Goal: Task Accomplishment & Management: Use online tool/utility

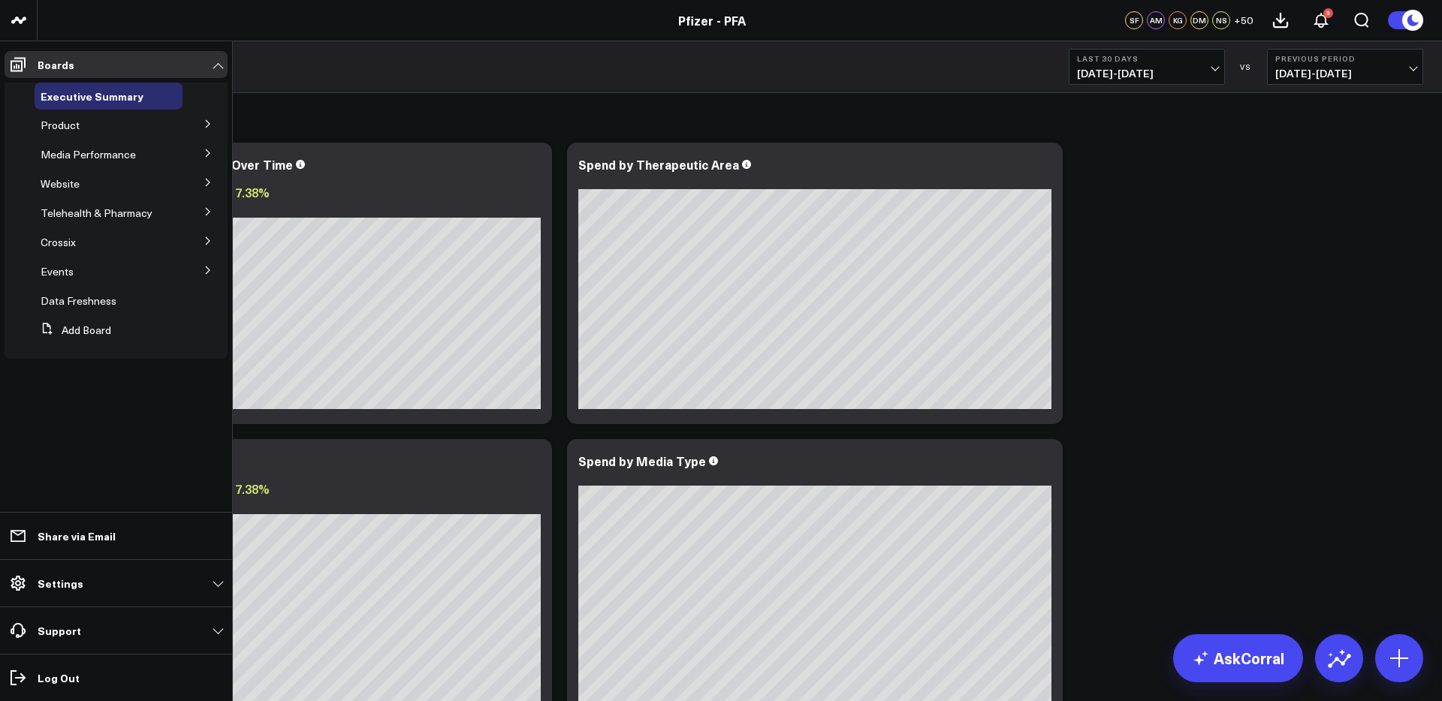
click at [205, 124] on icon at bounding box center [208, 123] width 9 height 9
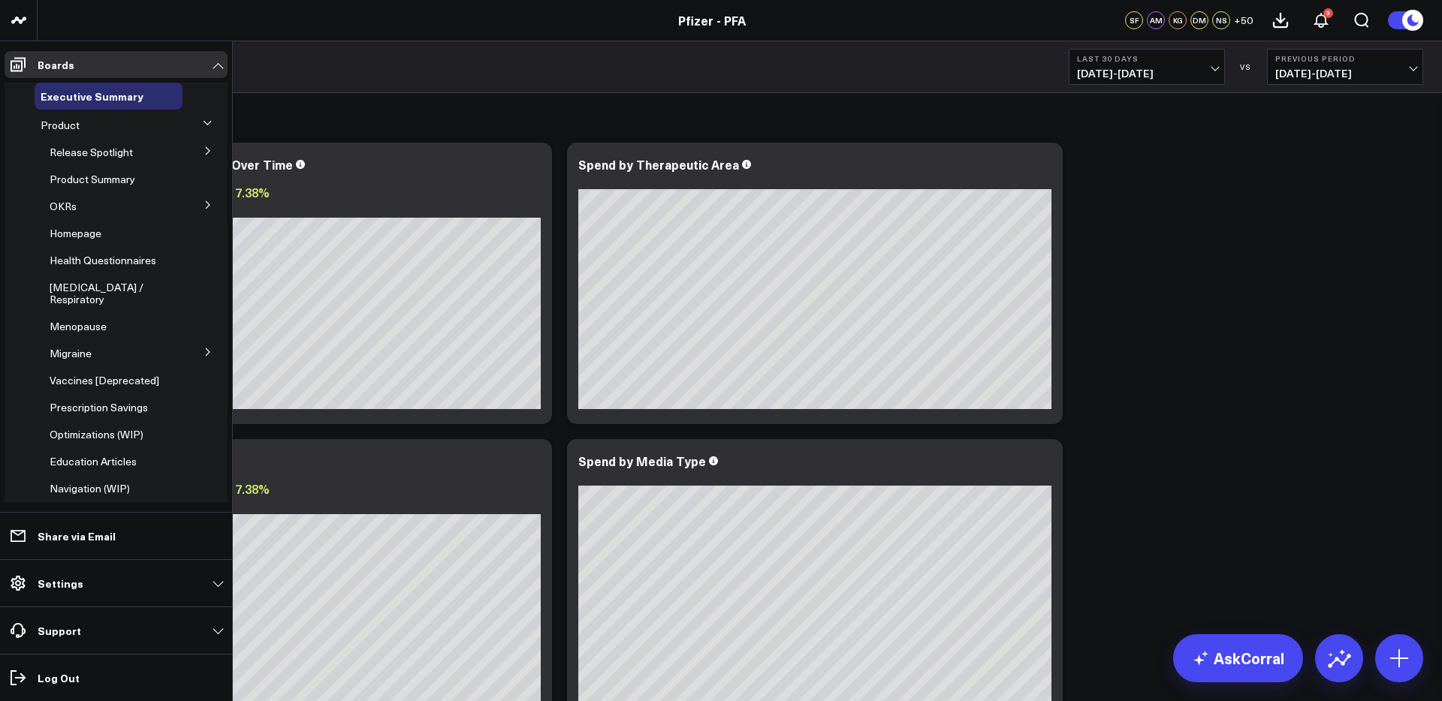
click at [204, 152] on icon at bounding box center [208, 150] width 9 height 9
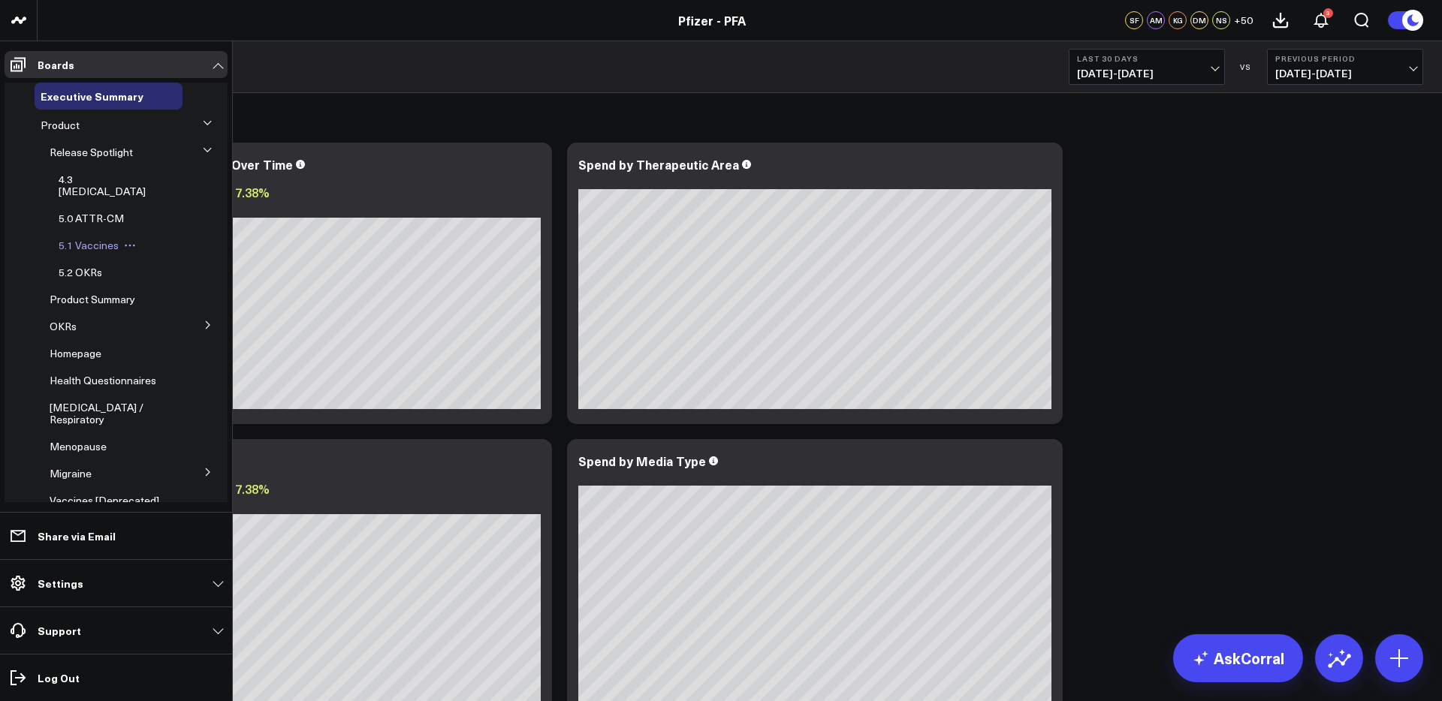
click at [95, 238] on span "5.1 Vaccines" at bounding box center [89, 245] width 60 height 14
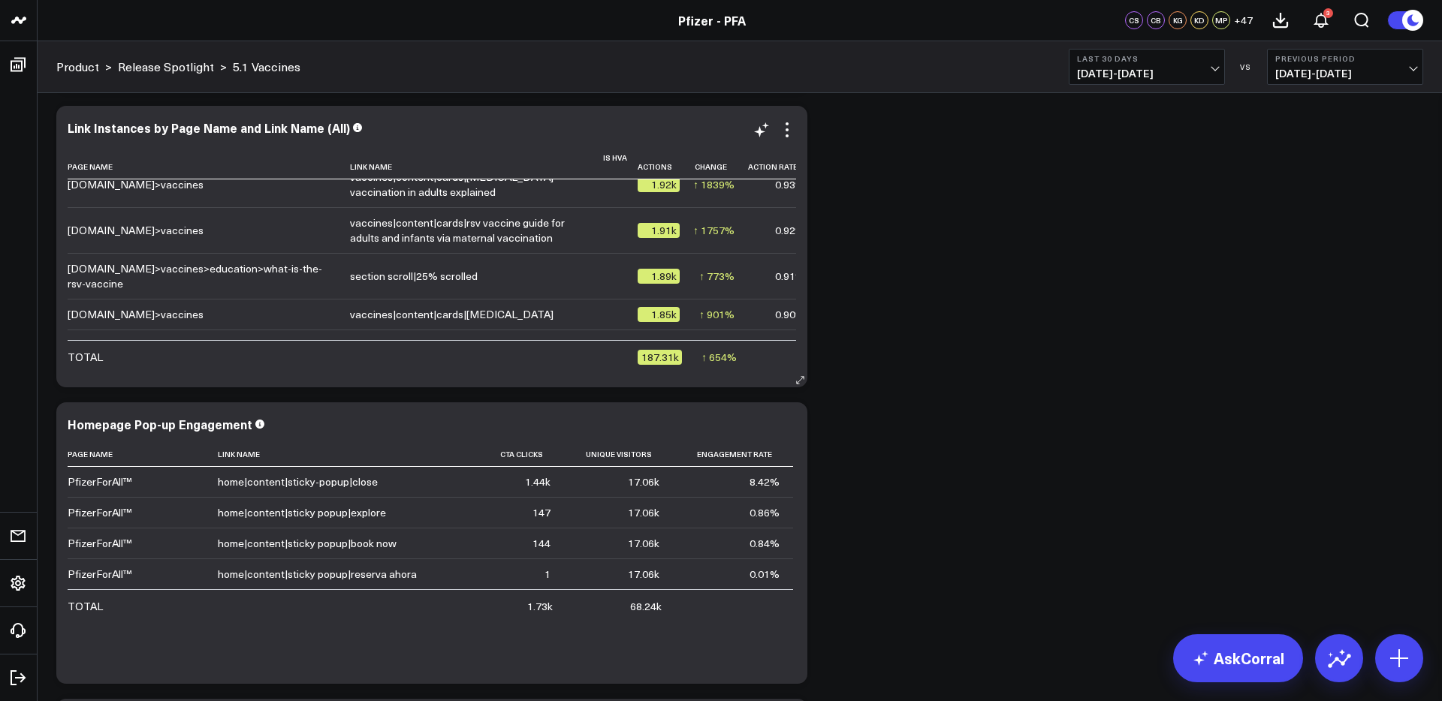
scroll to position [533, 0]
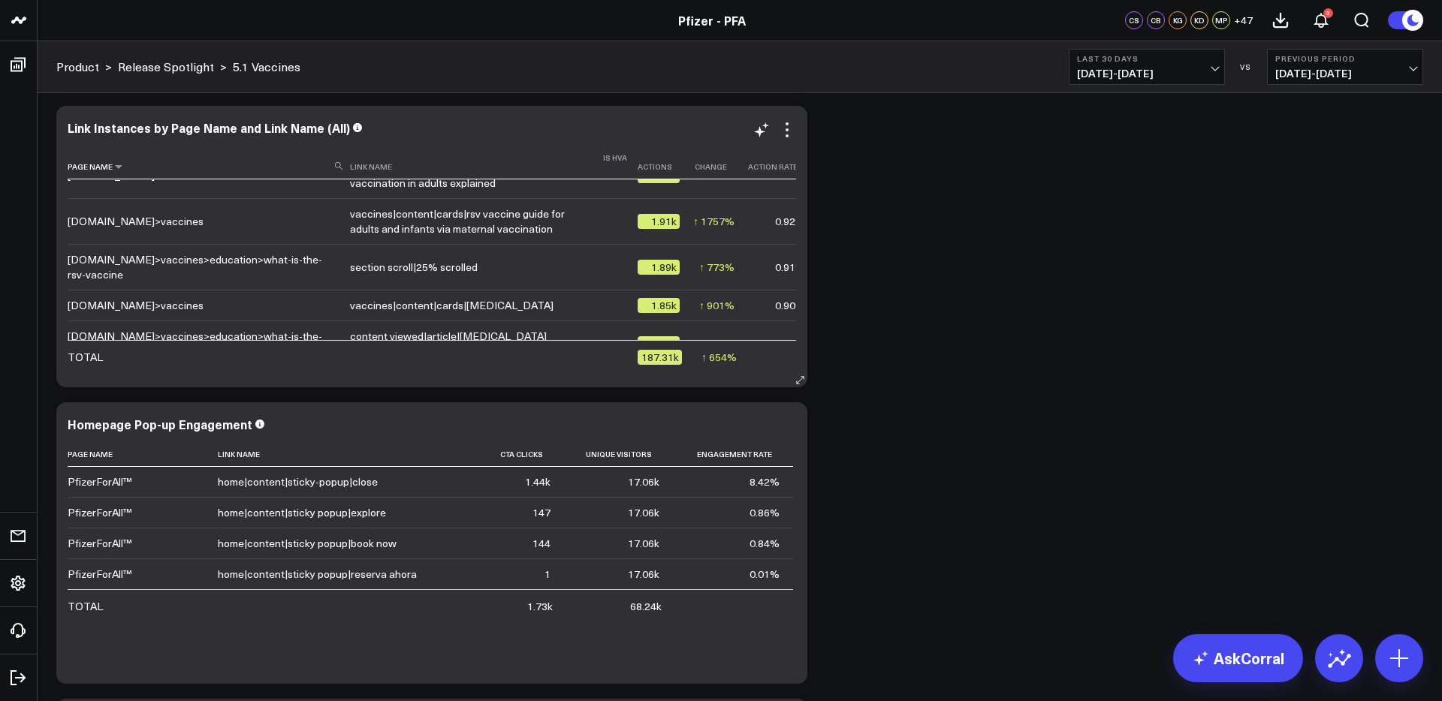
click at [342, 167] on icon at bounding box center [339, 166] width 8 height 8
click at [290, 165] on input at bounding box center [207, 165] width 279 height 26
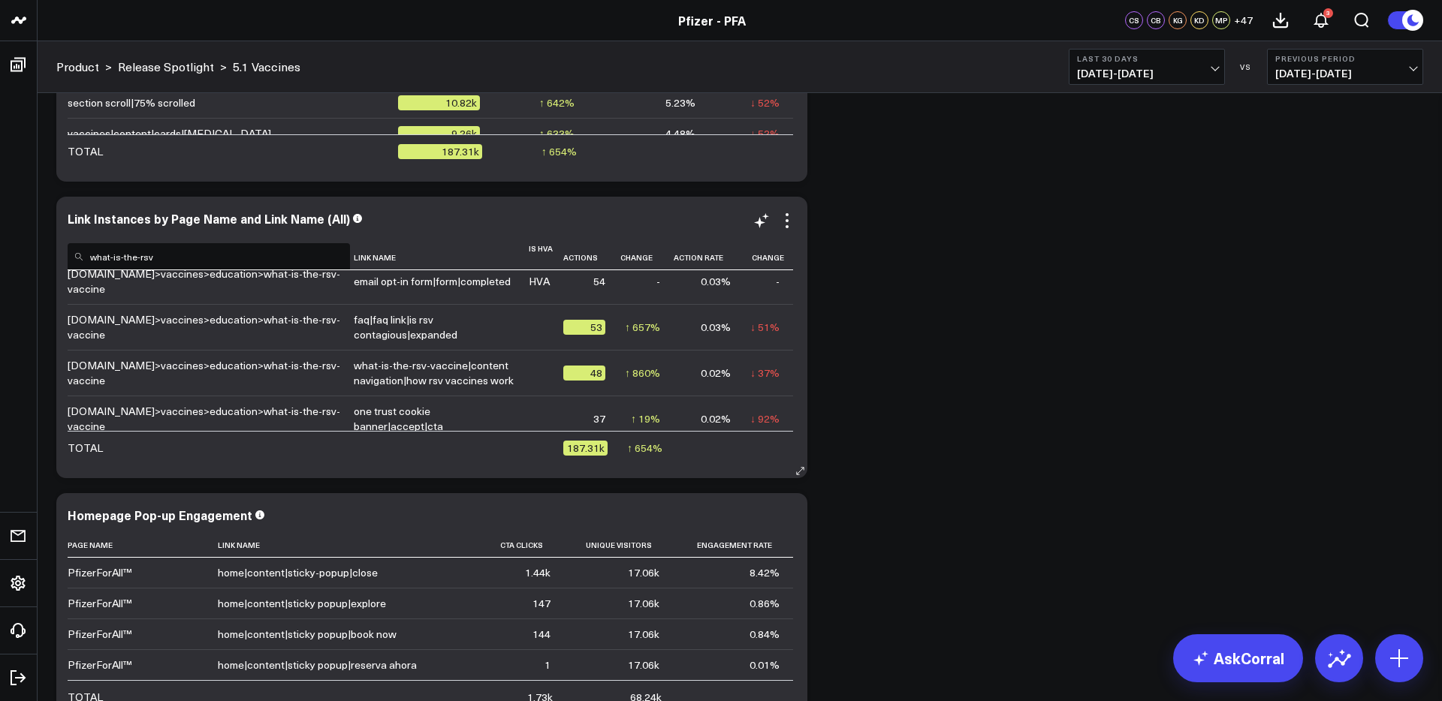
scroll to position [887, 0]
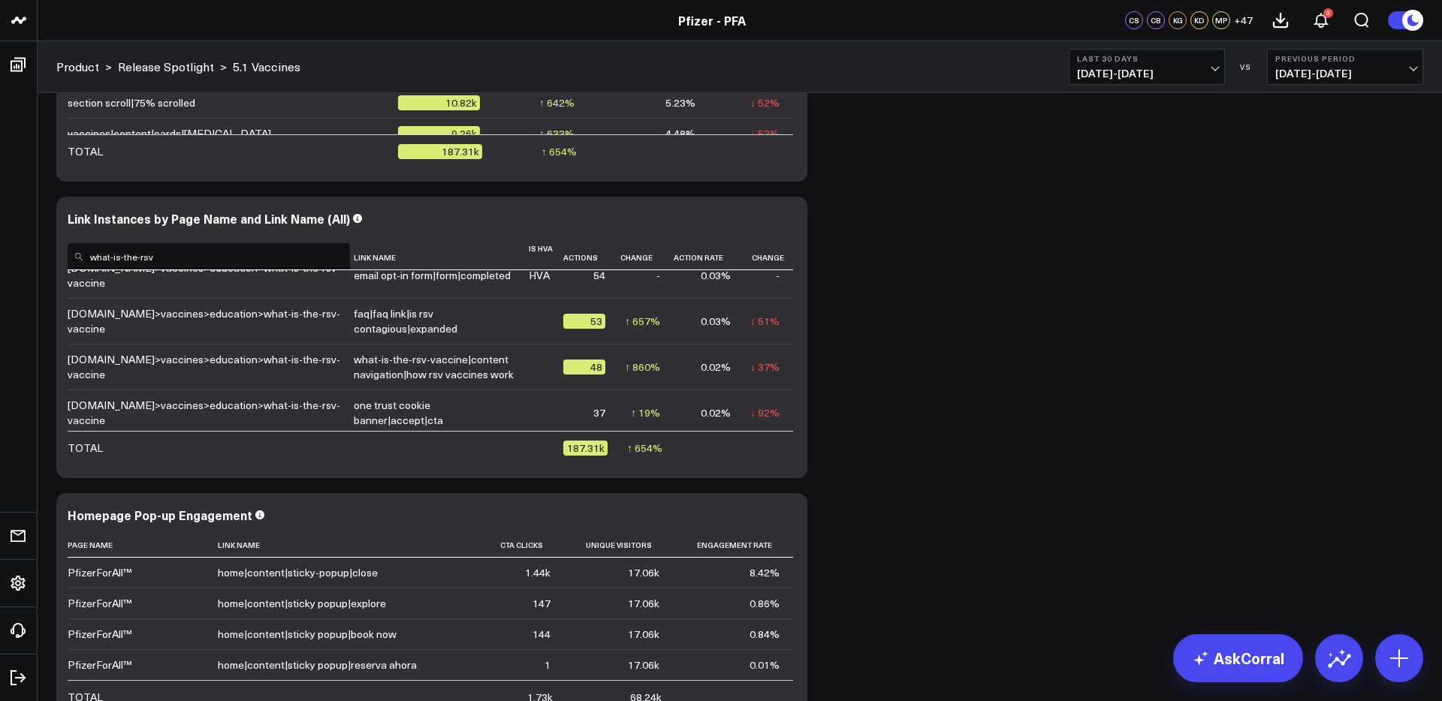
type input "what-is-the-rsv"
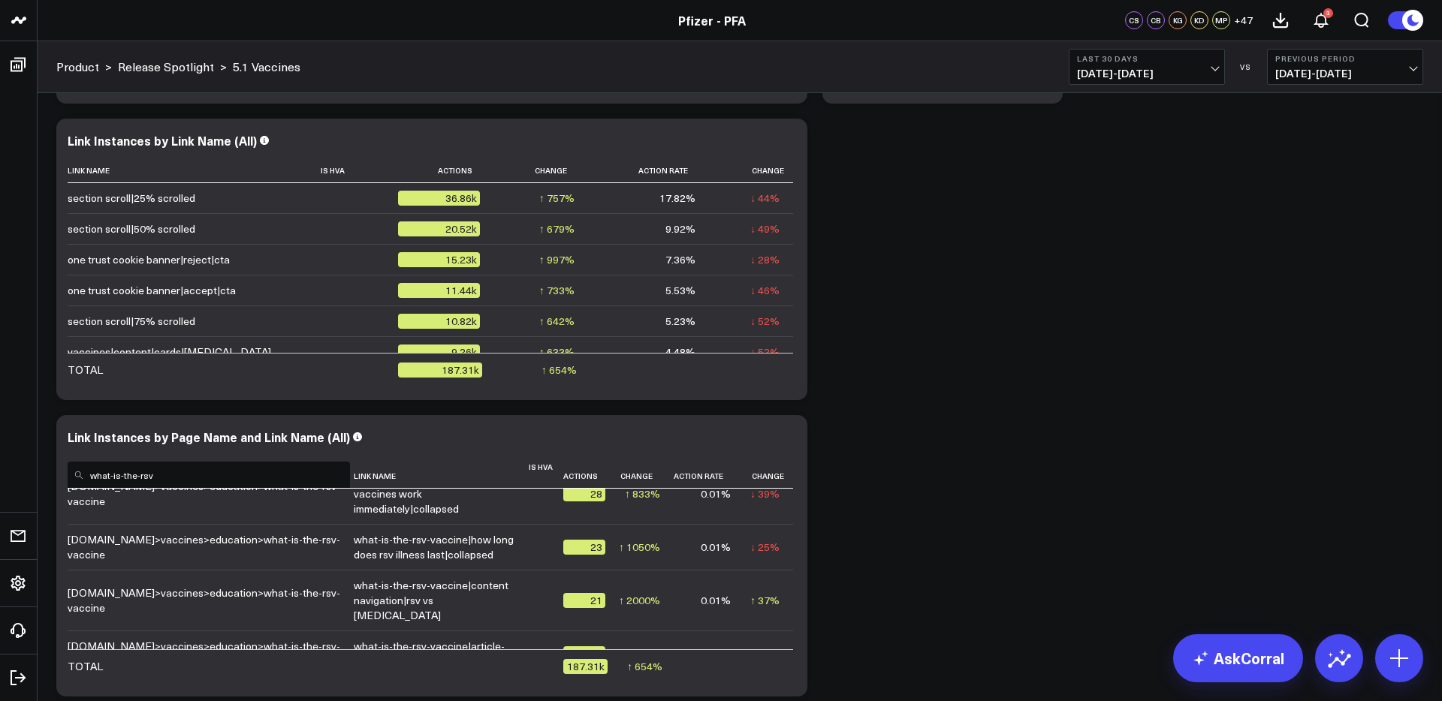
scroll to position [1805, 0]
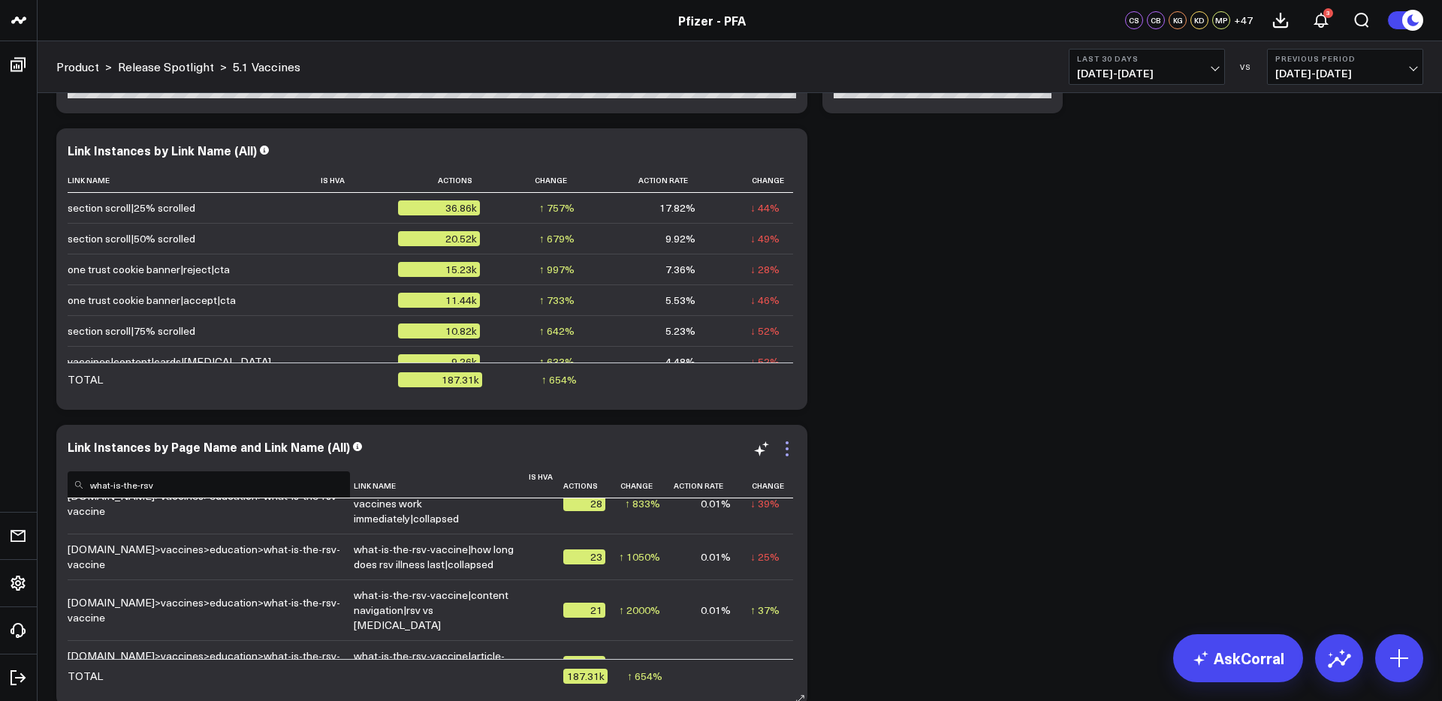
click at [788, 451] on icon at bounding box center [787, 449] width 18 height 18
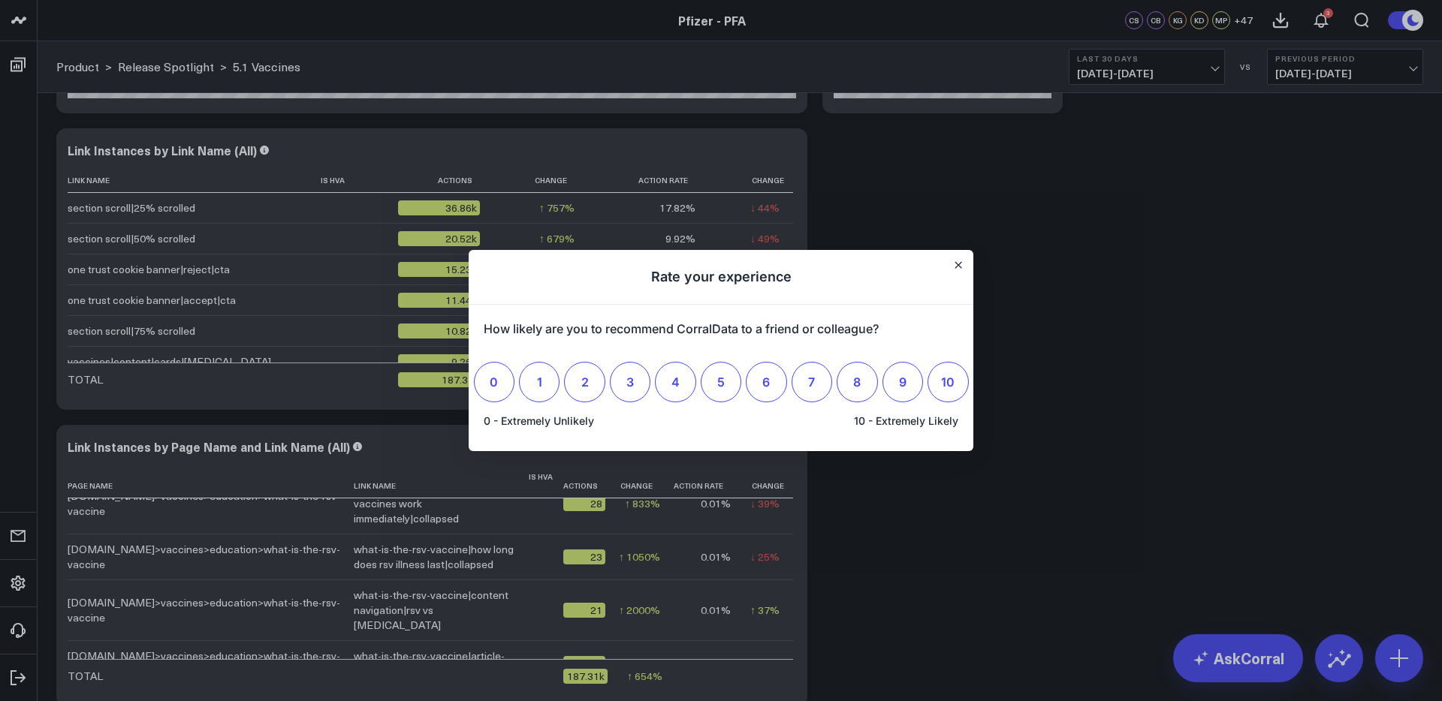
scroll to position [0, 0]
click at [961, 268] on icon "Close" at bounding box center [958, 265] width 8 height 8
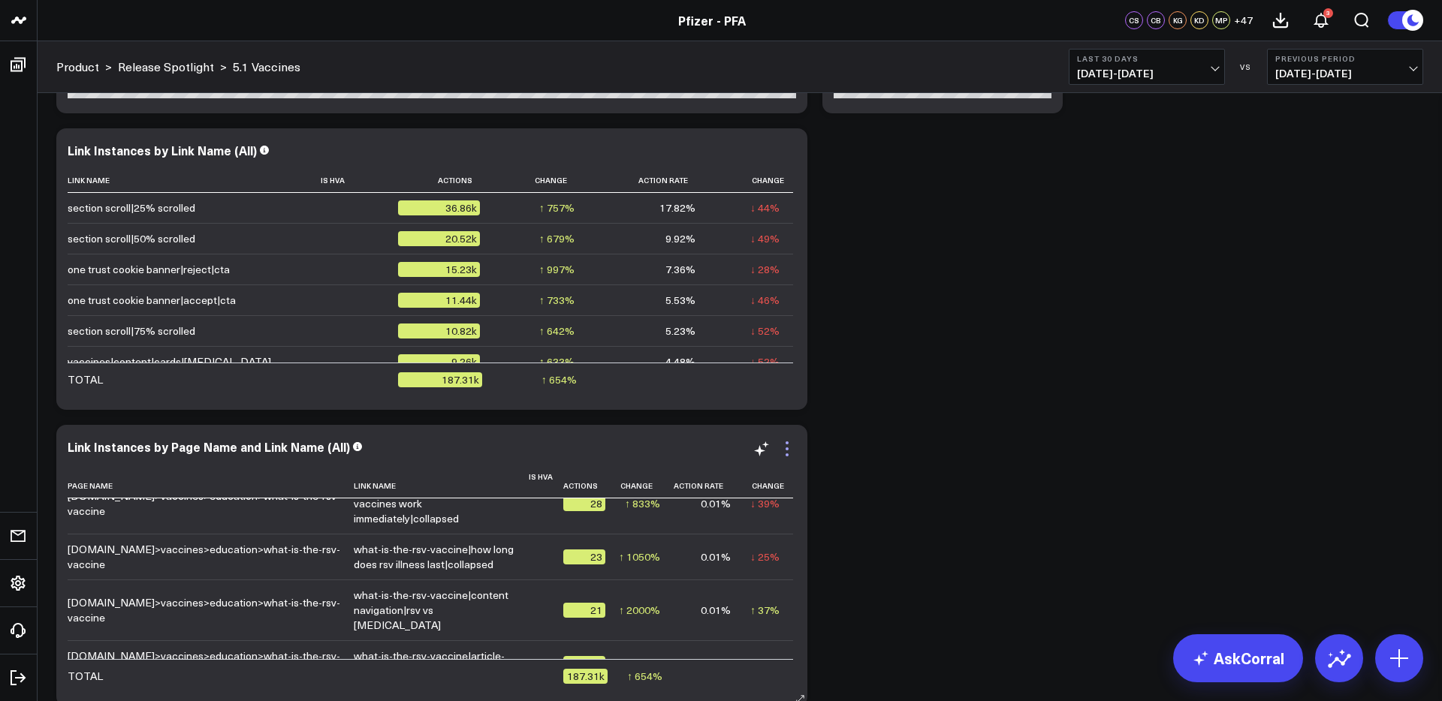
click at [783, 448] on icon at bounding box center [787, 449] width 18 height 18
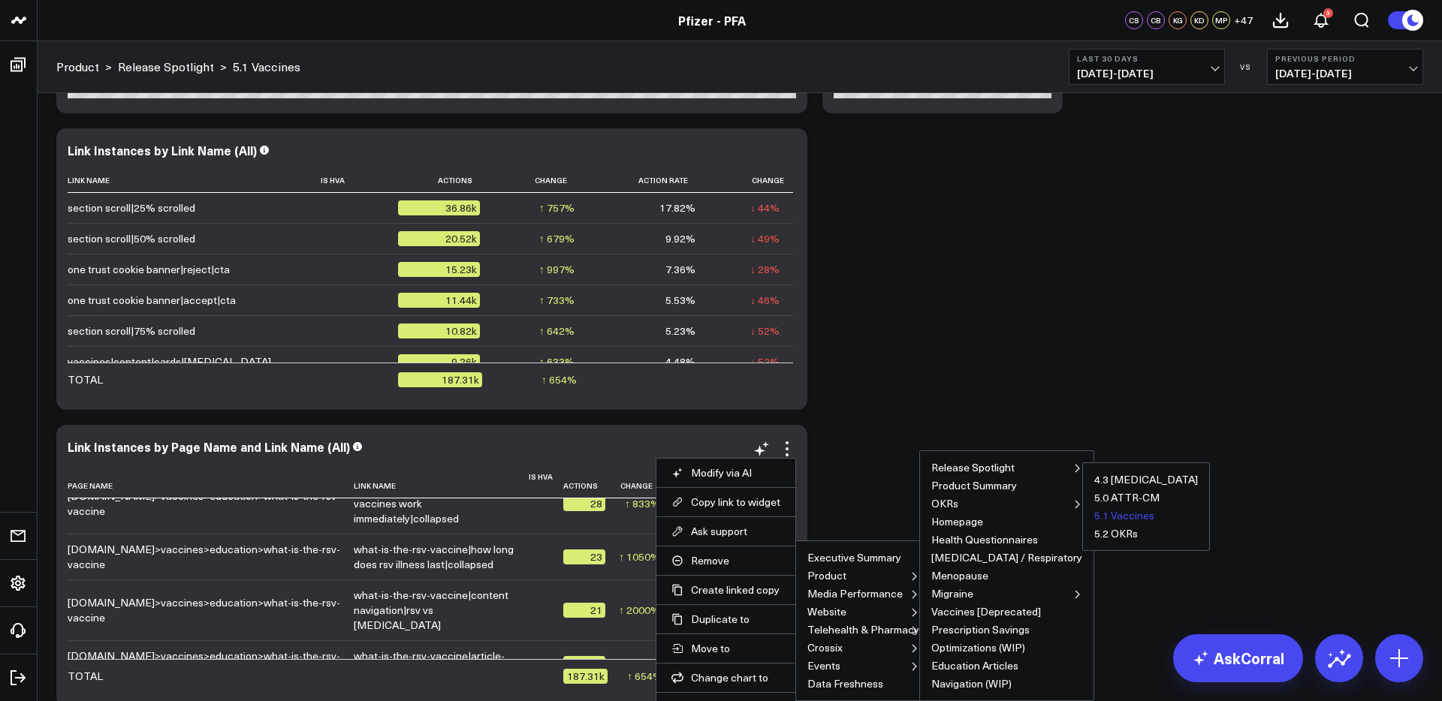
click at [1094, 520] on button "5.1 Vaccines" at bounding box center [1124, 516] width 60 height 11
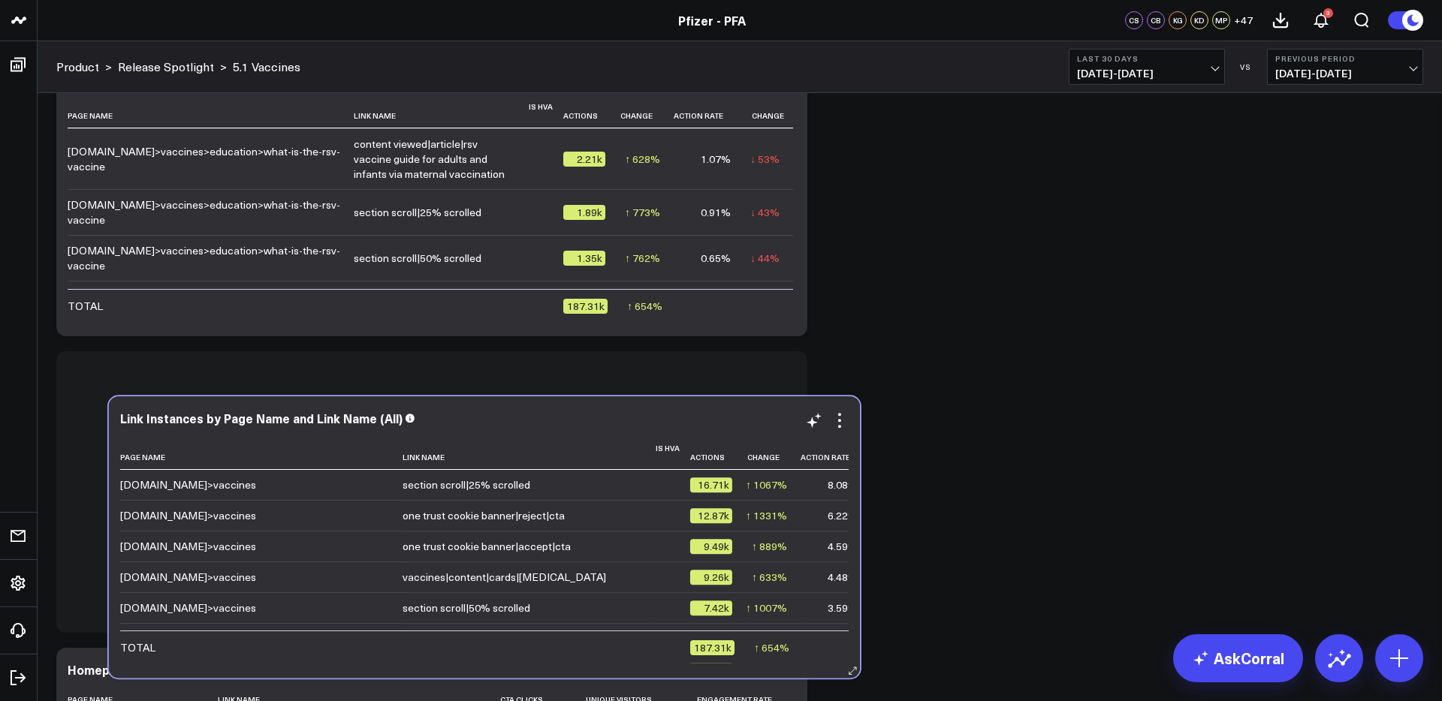
scroll to position [2188, 0]
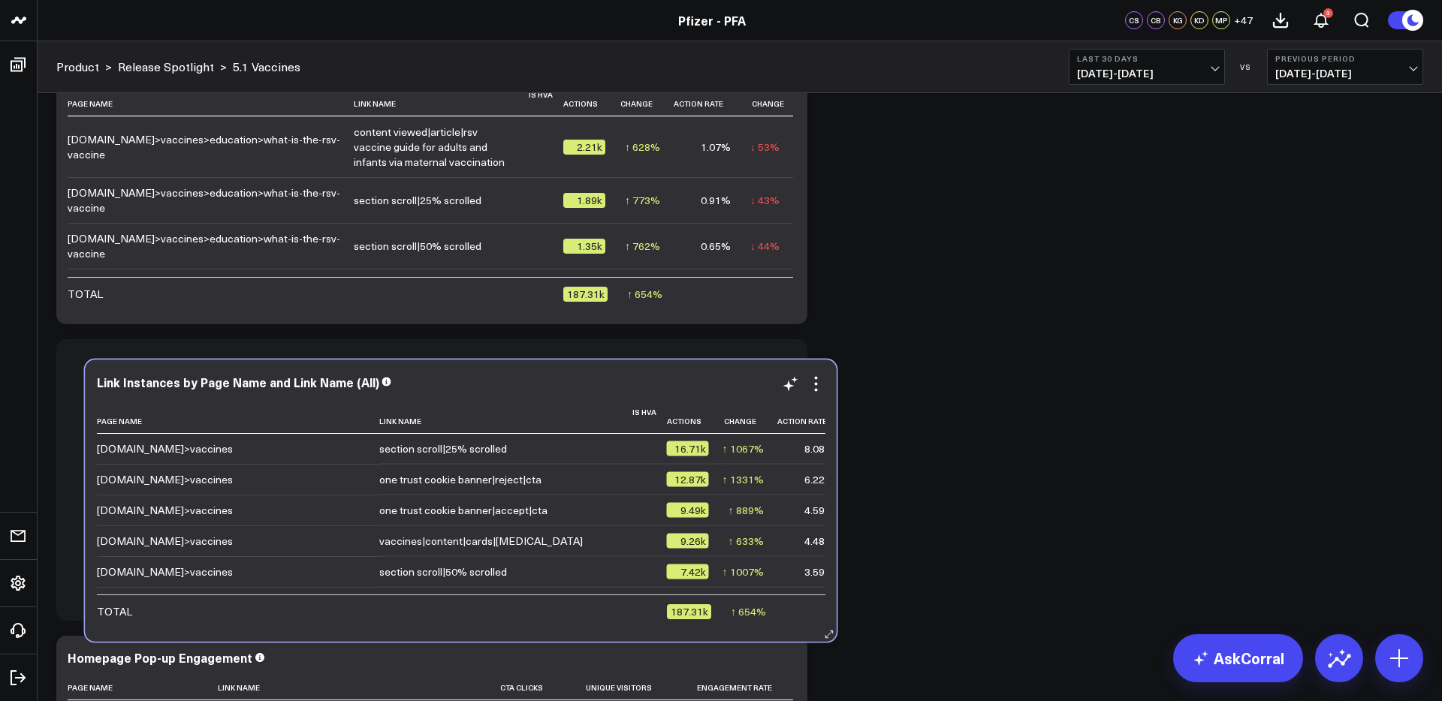
drag, startPoint x: 681, startPoint y: 125, endPoint x: 710, endPoint y: 373, distance: 250.2
click at [710, 373] on div "Link Instances by Page Name and Link Name (All) Page Name Link Name Is Hva Acti…" at bounding box center [461, 501] width 751 height 282
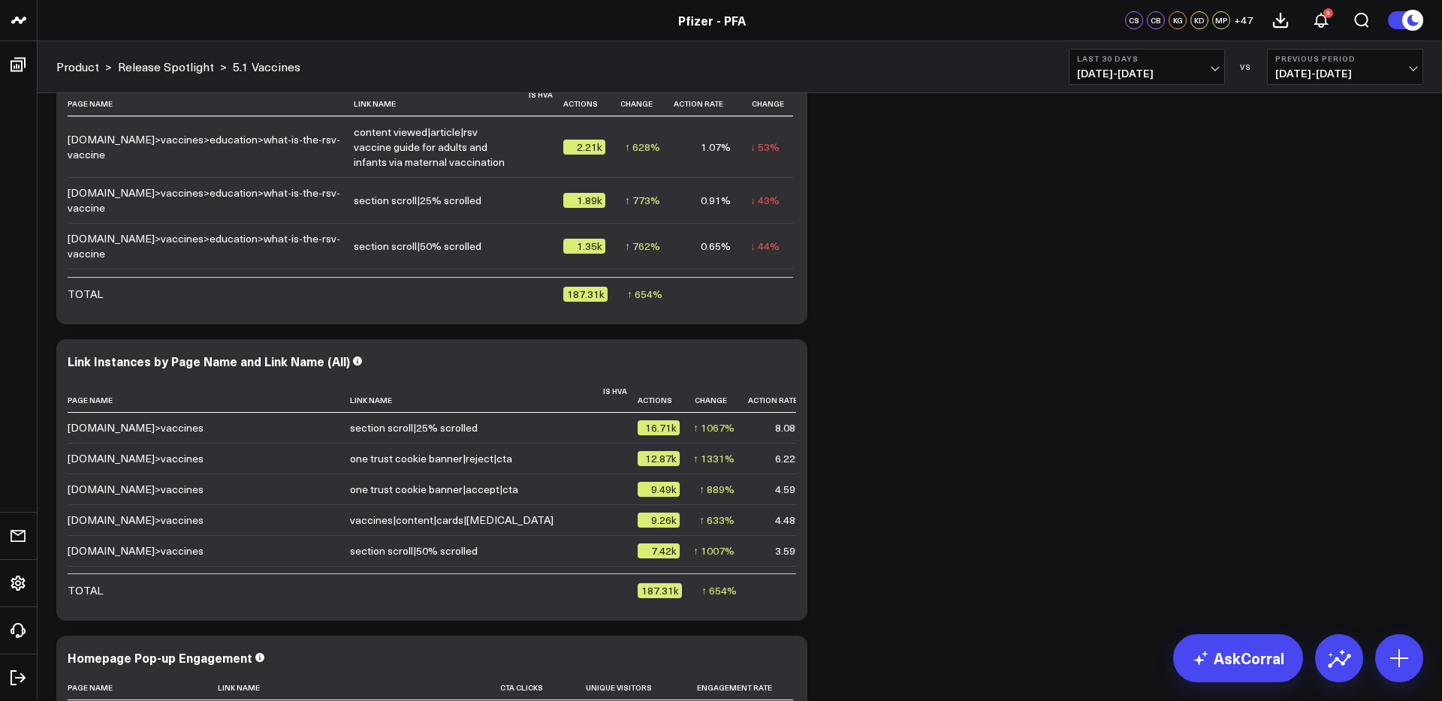
scroll to position [2185, 0]
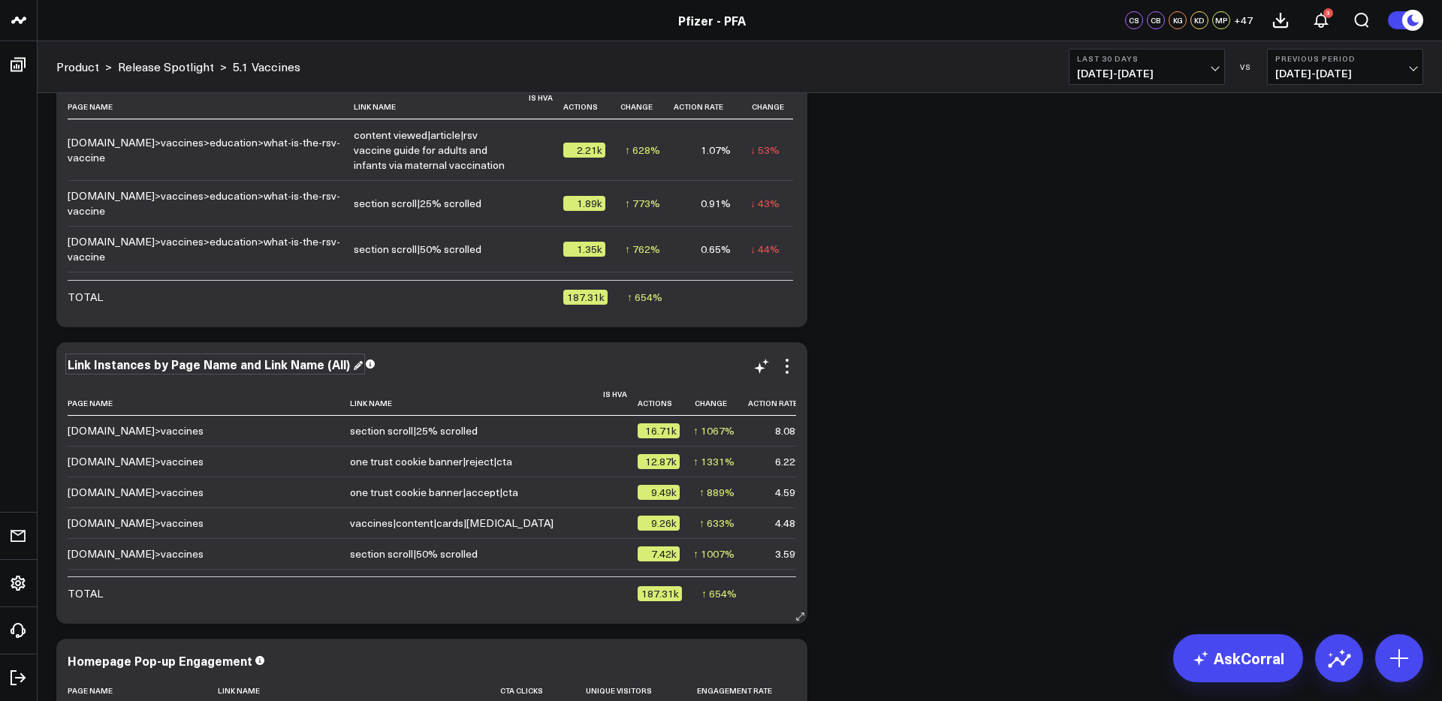
click at [342, 362] on div "Link Instances by Page Name and Link Name (All)" at bounding box center [215, 364] width 295 height 17
click at [329, 366] on div "Link Instances by Page Name and Link Name (All)" at bounding box center [210, 364] width 285 height 17
click at [256, 366] on div "Link Instances by Page Name and Link Name (Articles)" at bounding box center [226, 364] width 317 height 17
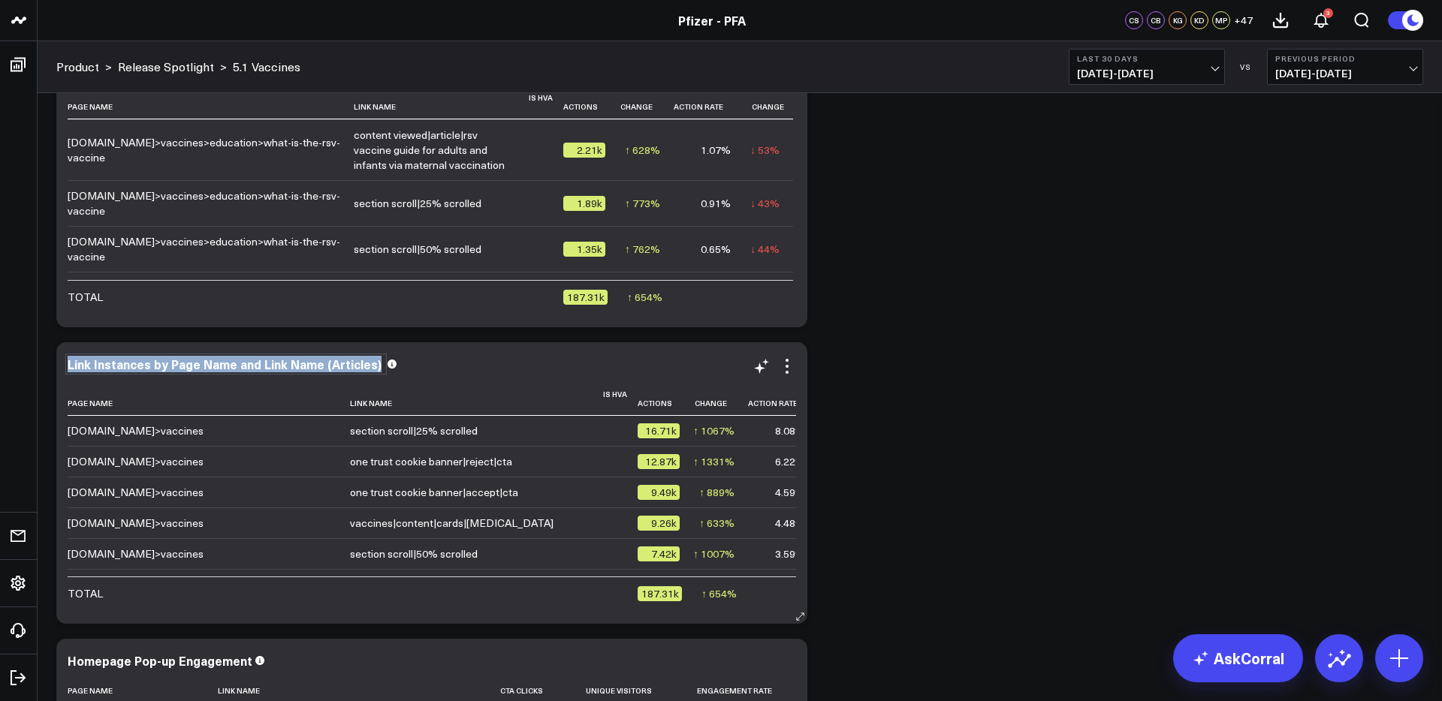
click at [256, 366] on div "Link Instances by Page Name and Link Name (Articles)" at bounding box center [226, 364] width 317 height 17
click at [168, 371] on div "Article Poll Engagment" at bounding box center [135, 364] width 135 height 17
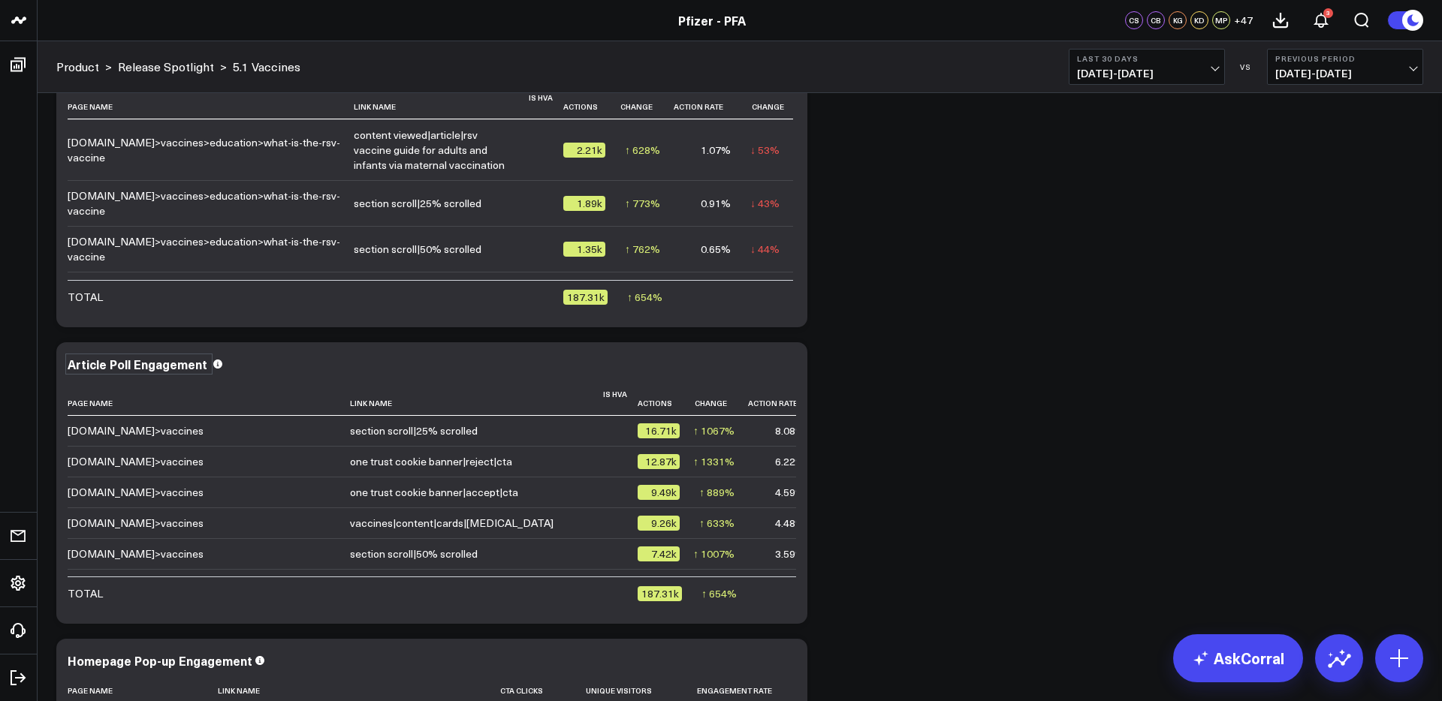
click at [785, 363] on icon at bounding box center [787, 366] width 18 height 18
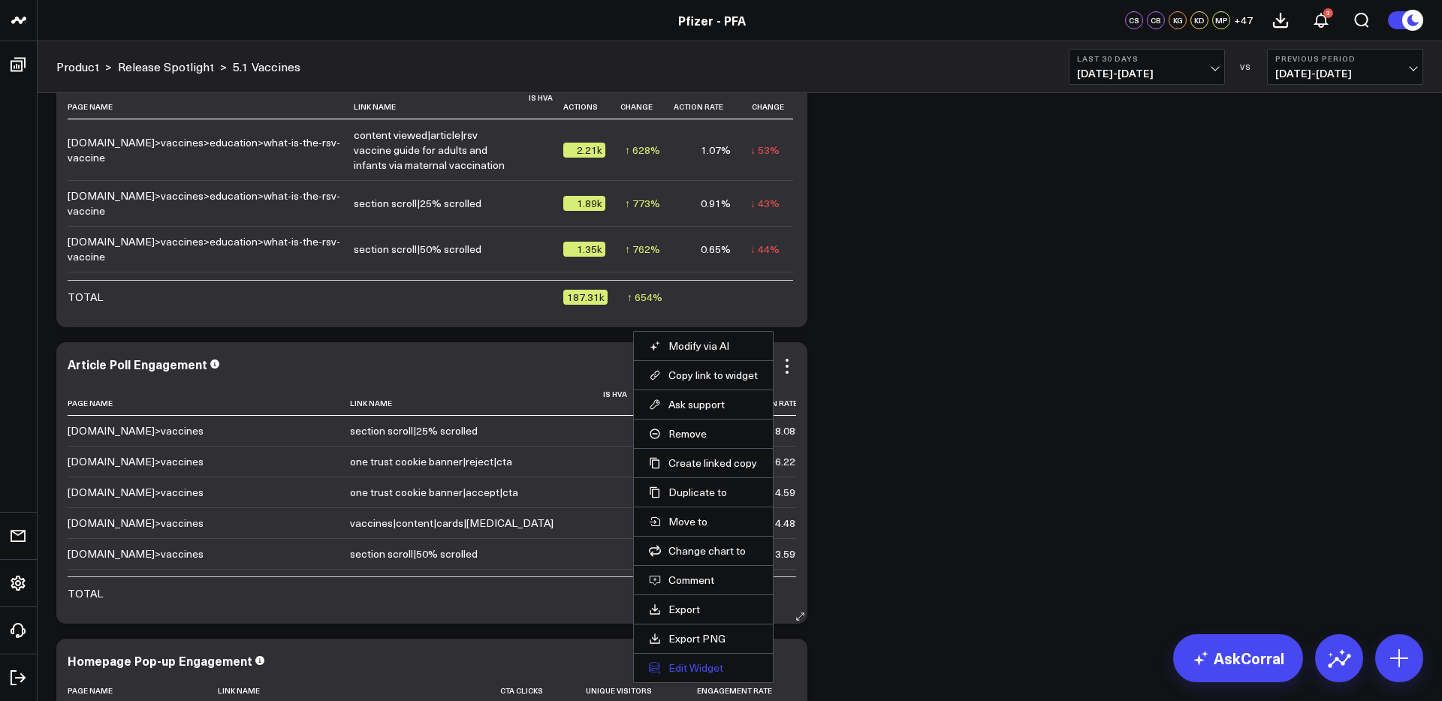
click at [691, 667] on button "Edit Widget" at bounding box center [703, 669] width 109 height 14
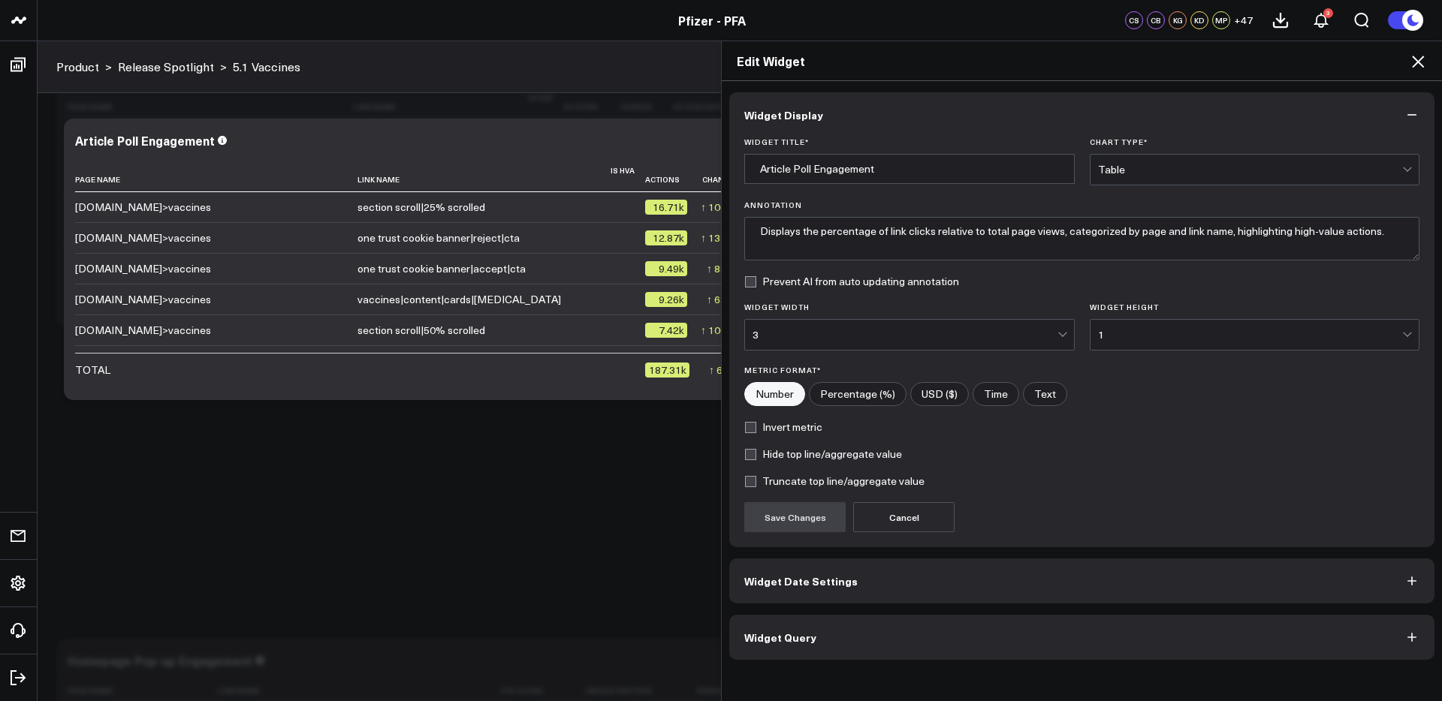
click at [998, 640] on button "Widget Query" at bounding box center [1081, 637] width 705 height 45
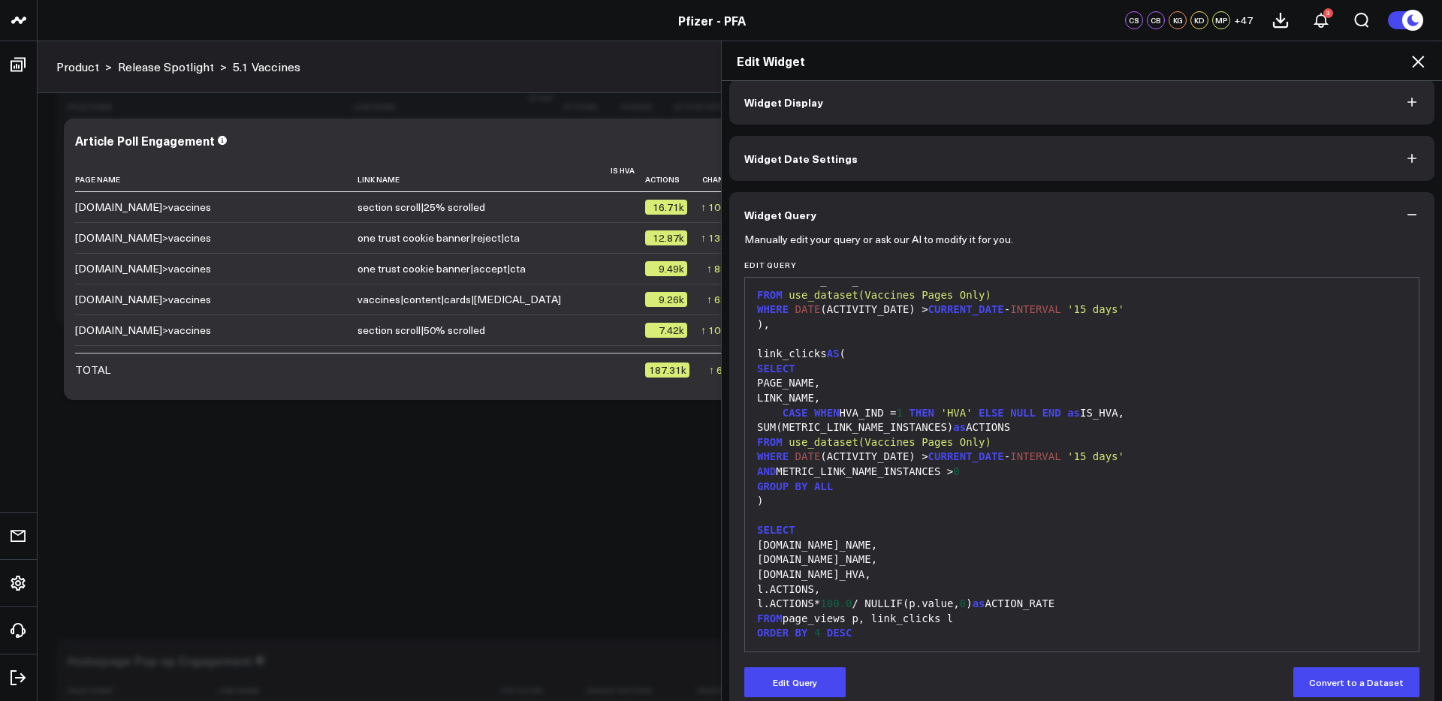
scroll to position [35, 0]
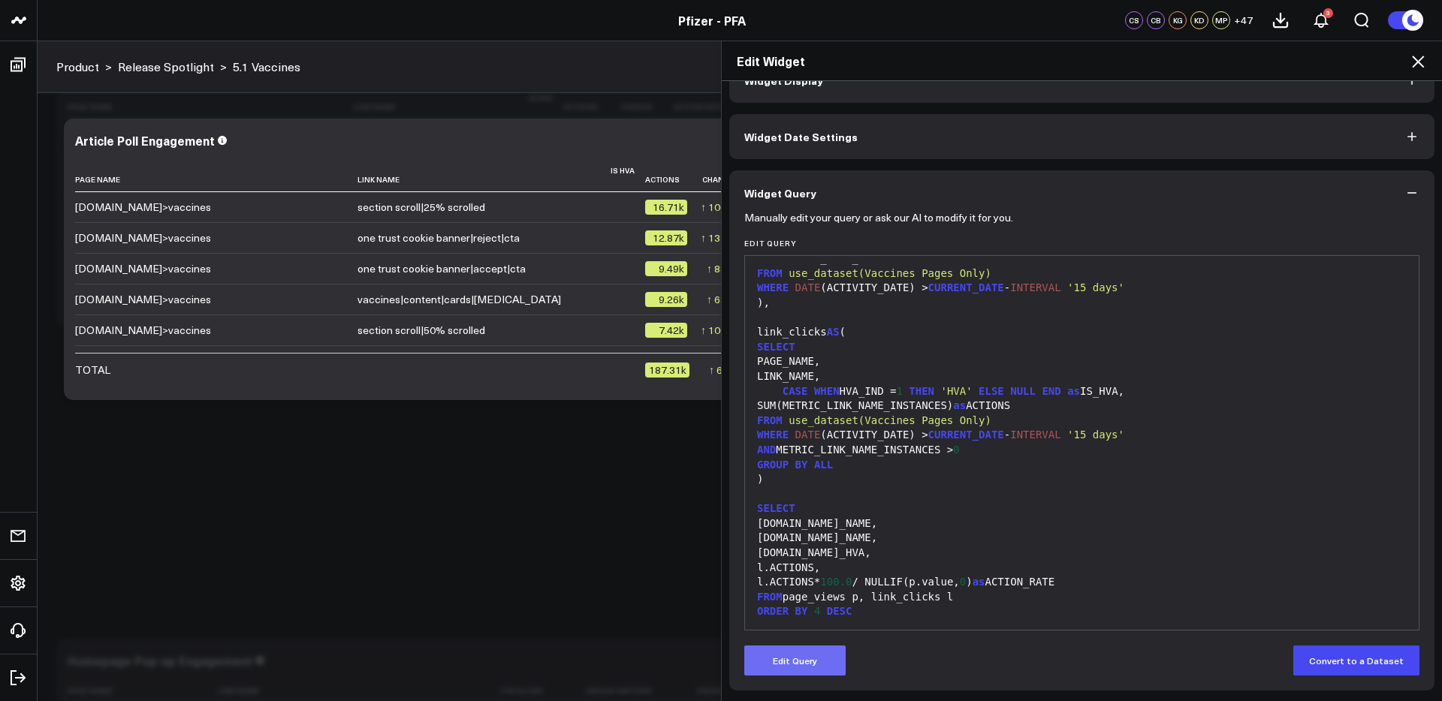
click at [820, 662] on button "Edit Query" at bounding box center [794, 661] width 101 height 30
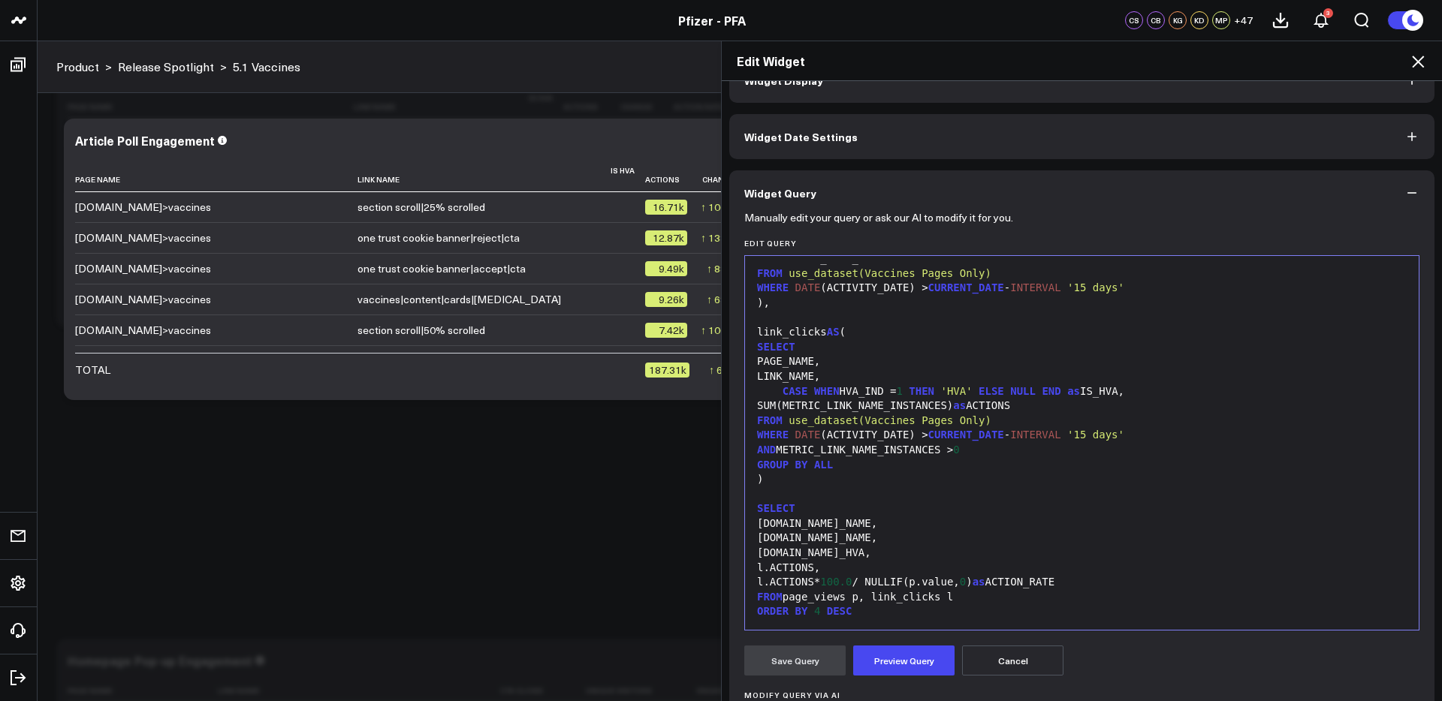
scroll to position [221, 0]
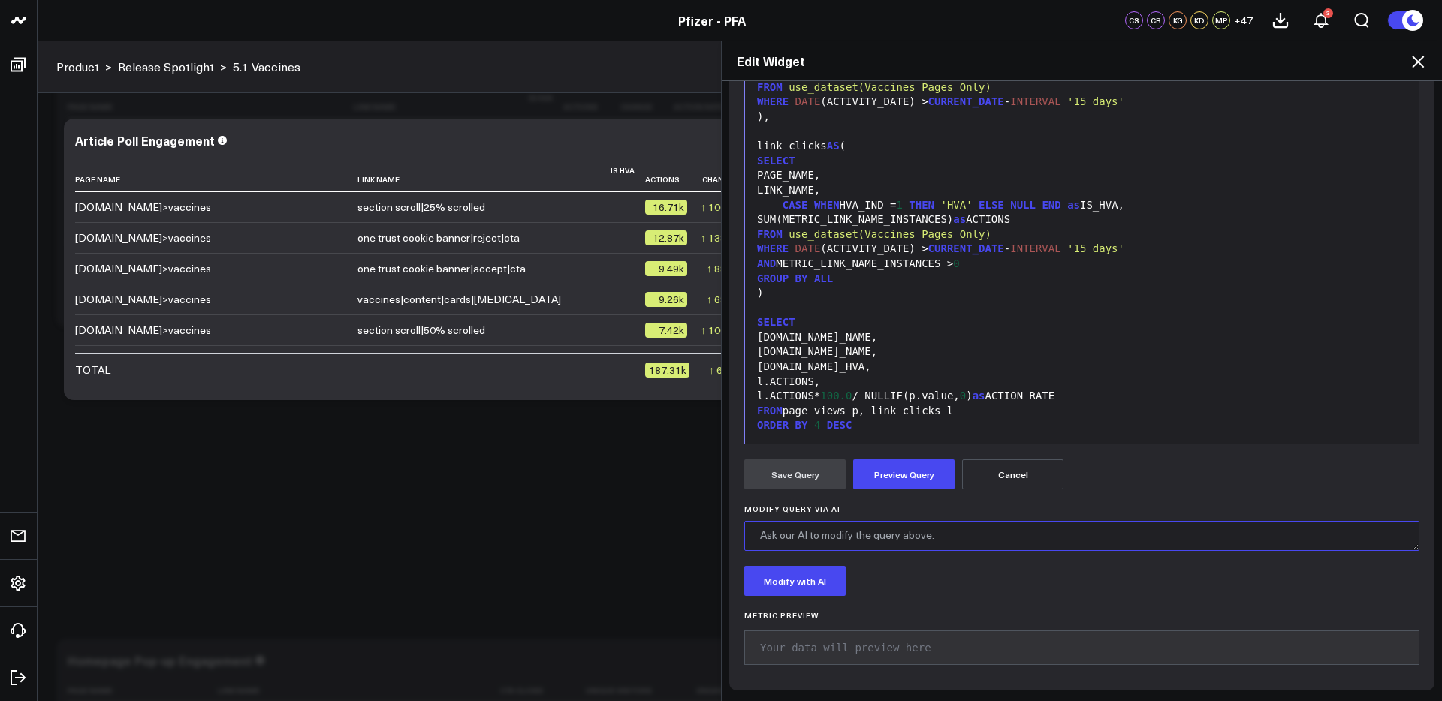
click at [859, 544] on textarea "Modify Query via AI" at bounding box center [1081, 536] width 675 height 30
type textarea "filter to only link names that include %poll|%"
click at [828, 586] on button "Modify with AI" at bounding box center [794, 581] width 101 height 30
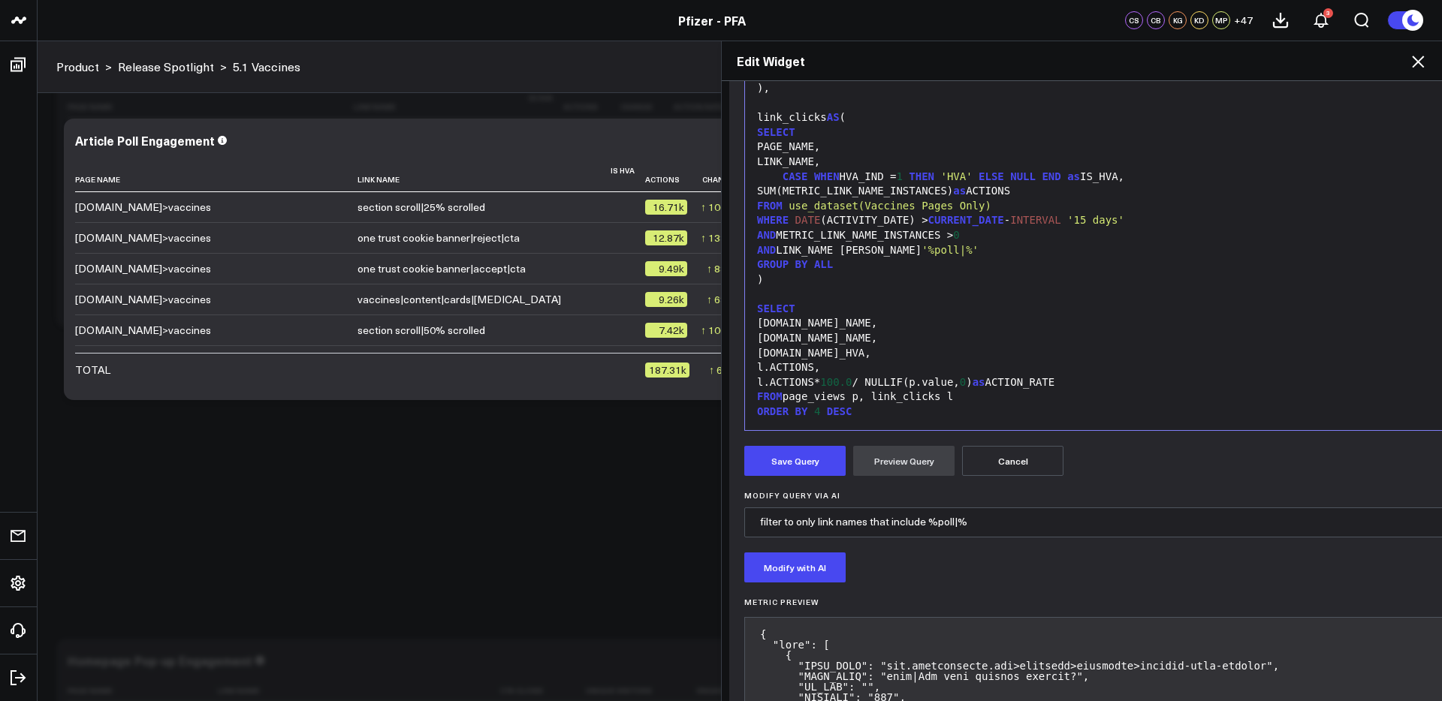
scroll to position [237, 0]
click at [804, 456] on button "Save Query" at bounding box center [794, 458] width 101 height 30
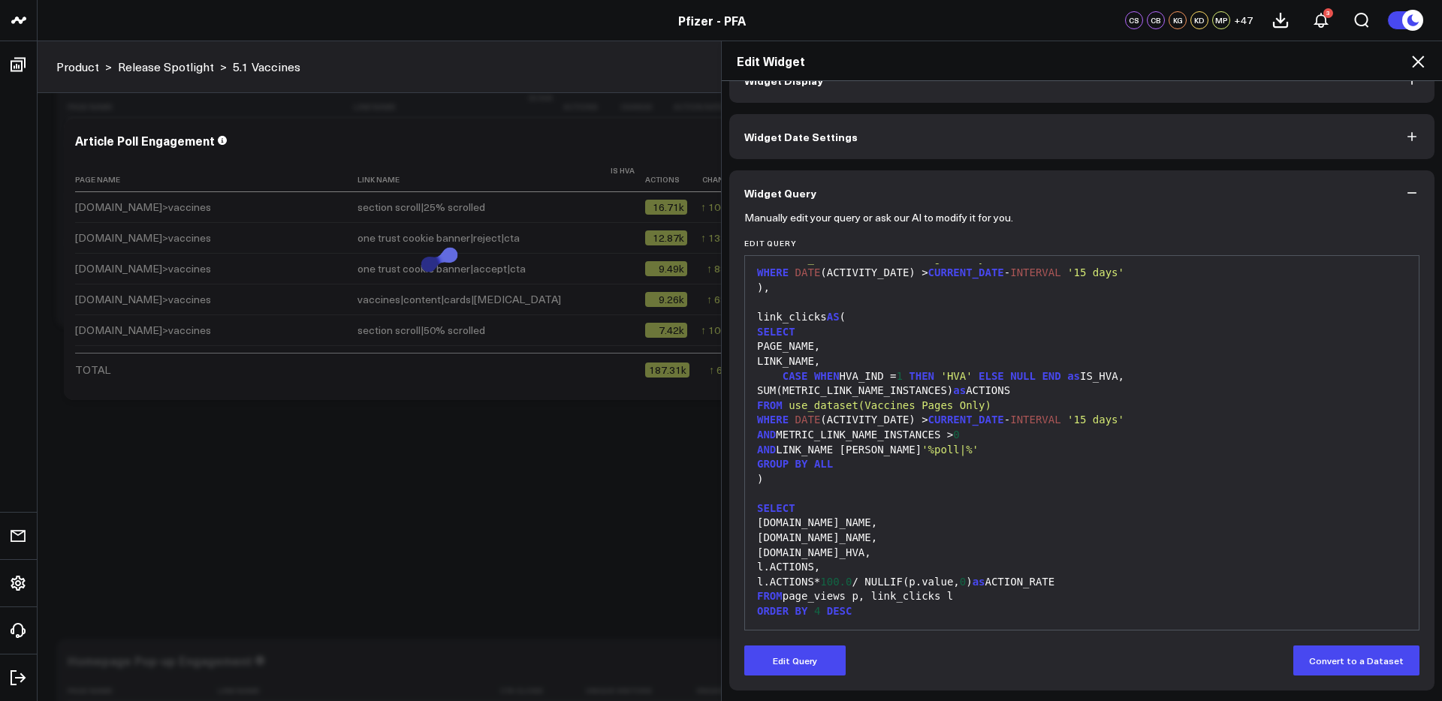
scroll to position [35, 0]
click at [1417, 60] on icon at bounding box center [1418, 62] width 12 height 12
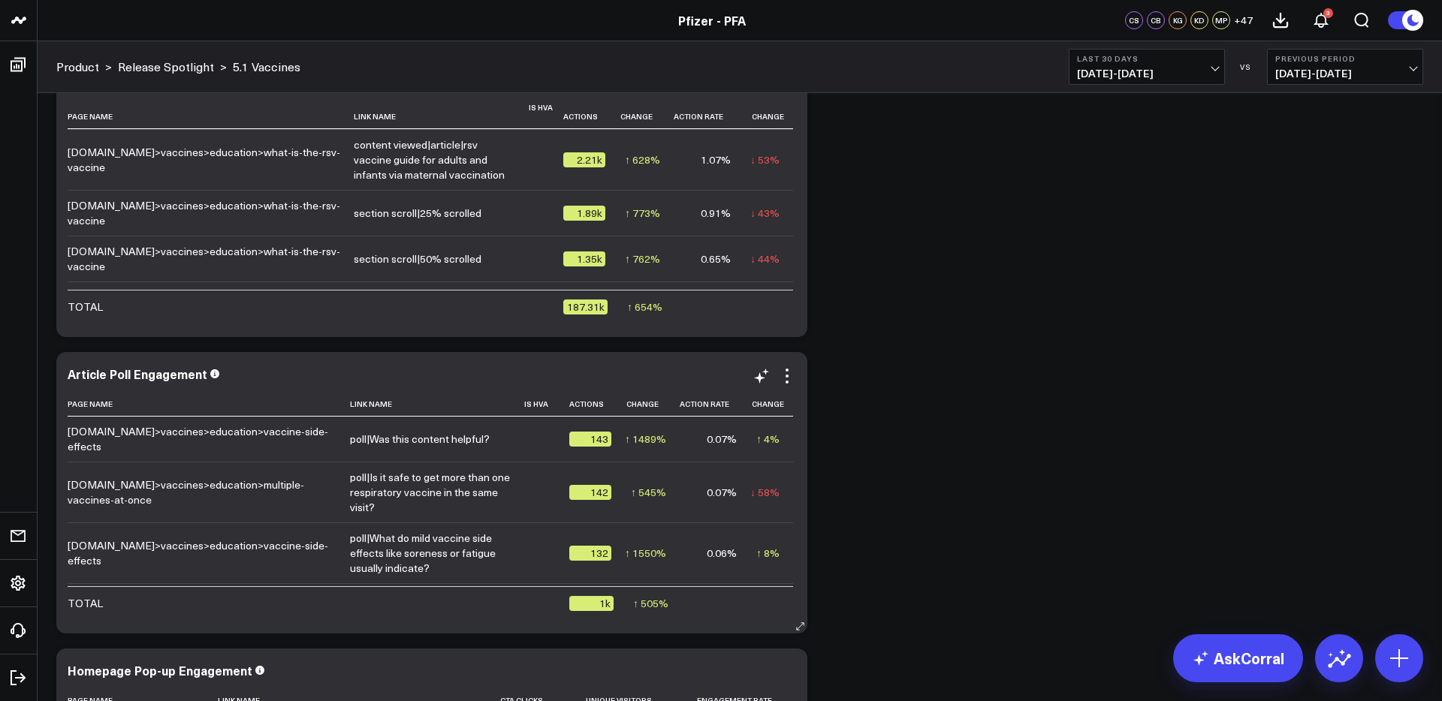
scroll to position [2176, 0]
click at [783, 373] on icon at bounding box center [787, 375] width 18 height 18
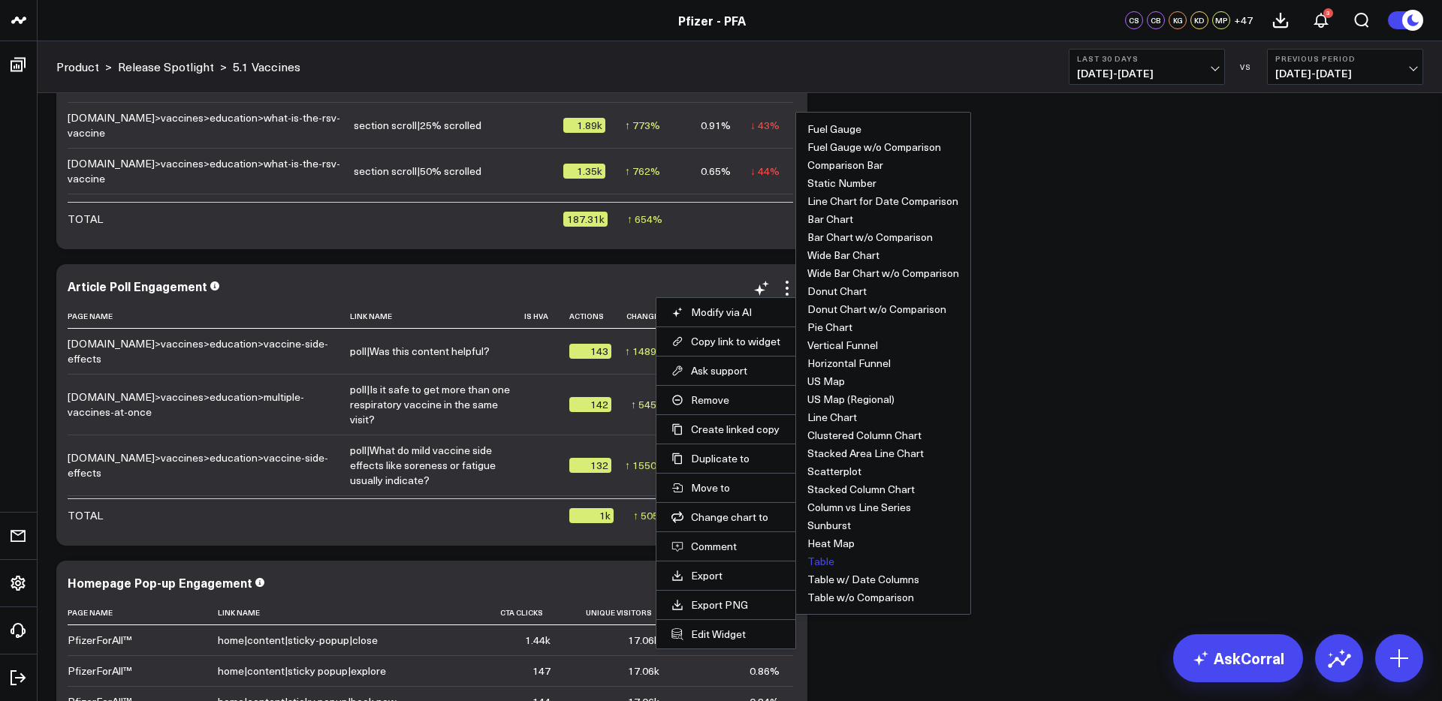
scroll to position [2264, 0]
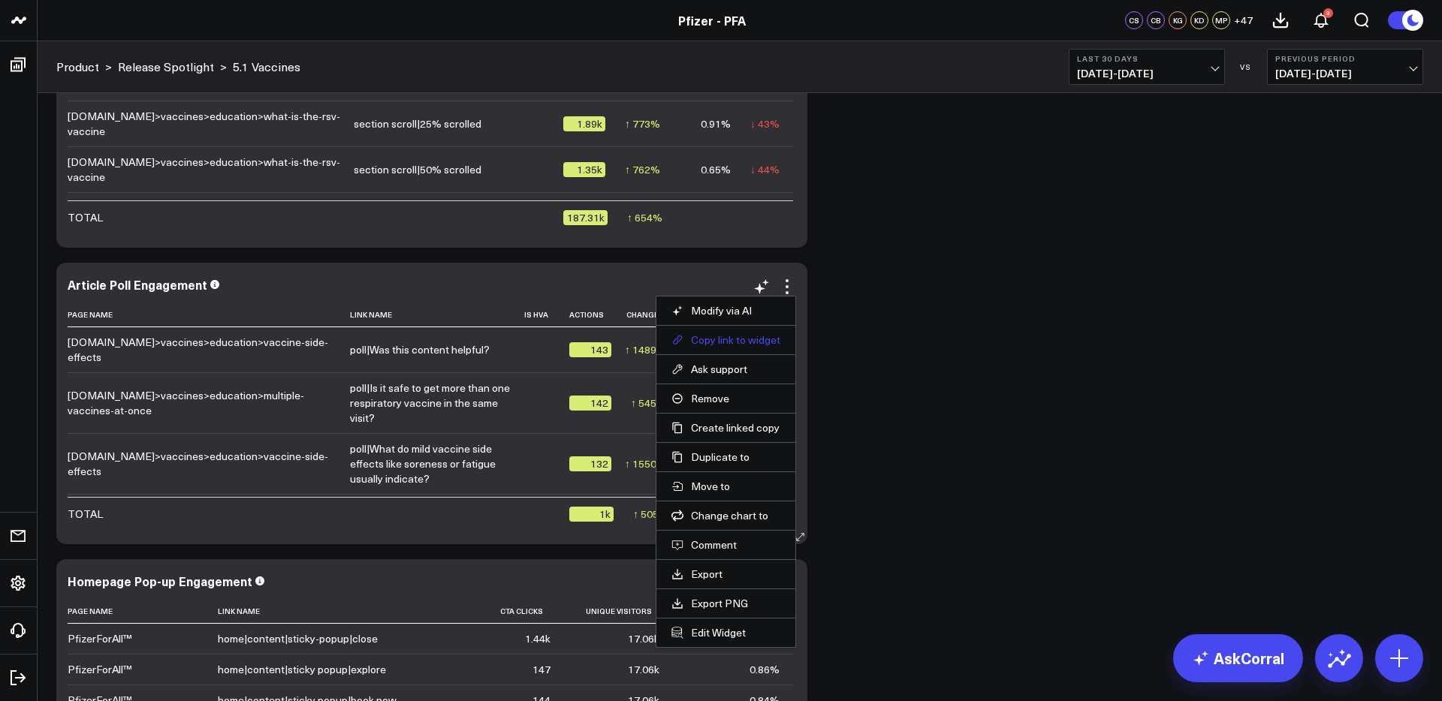
click at [730, 341] on button "Copy link to widget" at bounding box center [725, 340] width 109 height 14
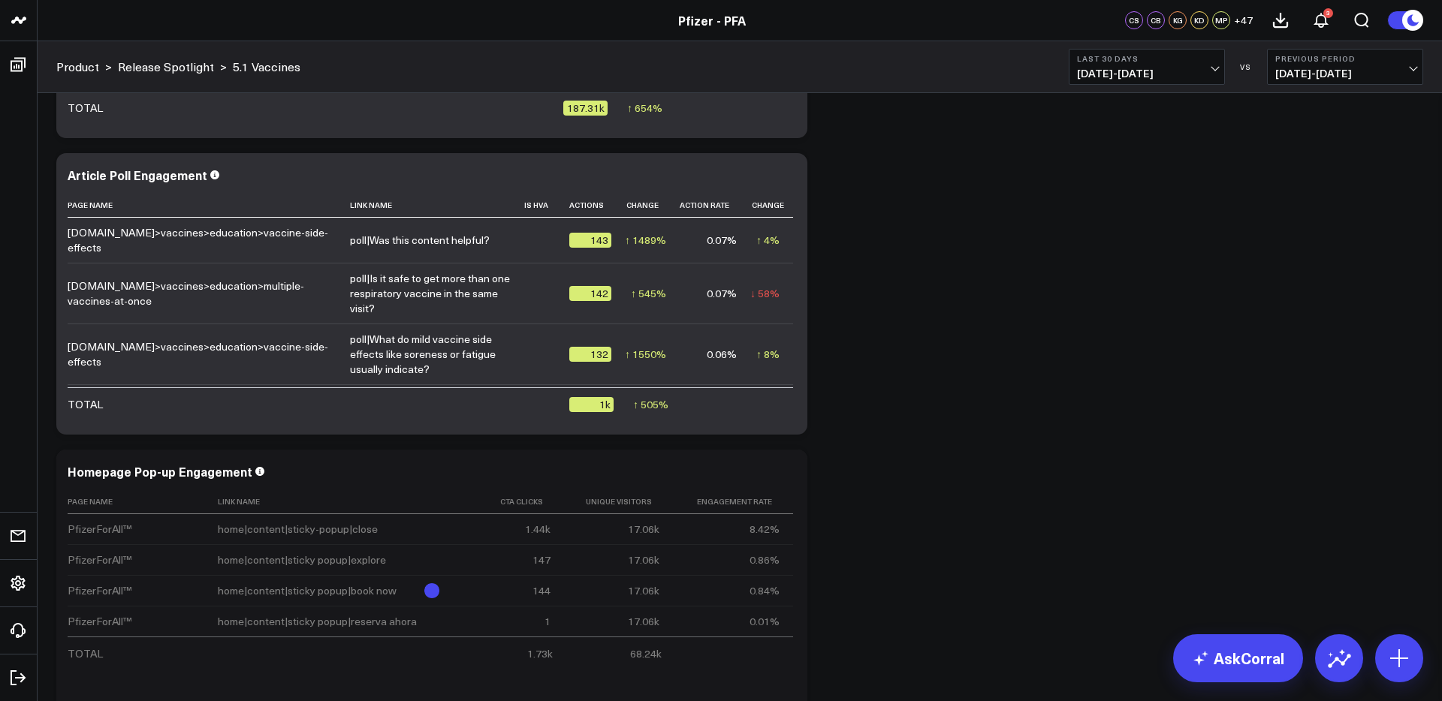
scroll to position [2376, 0]
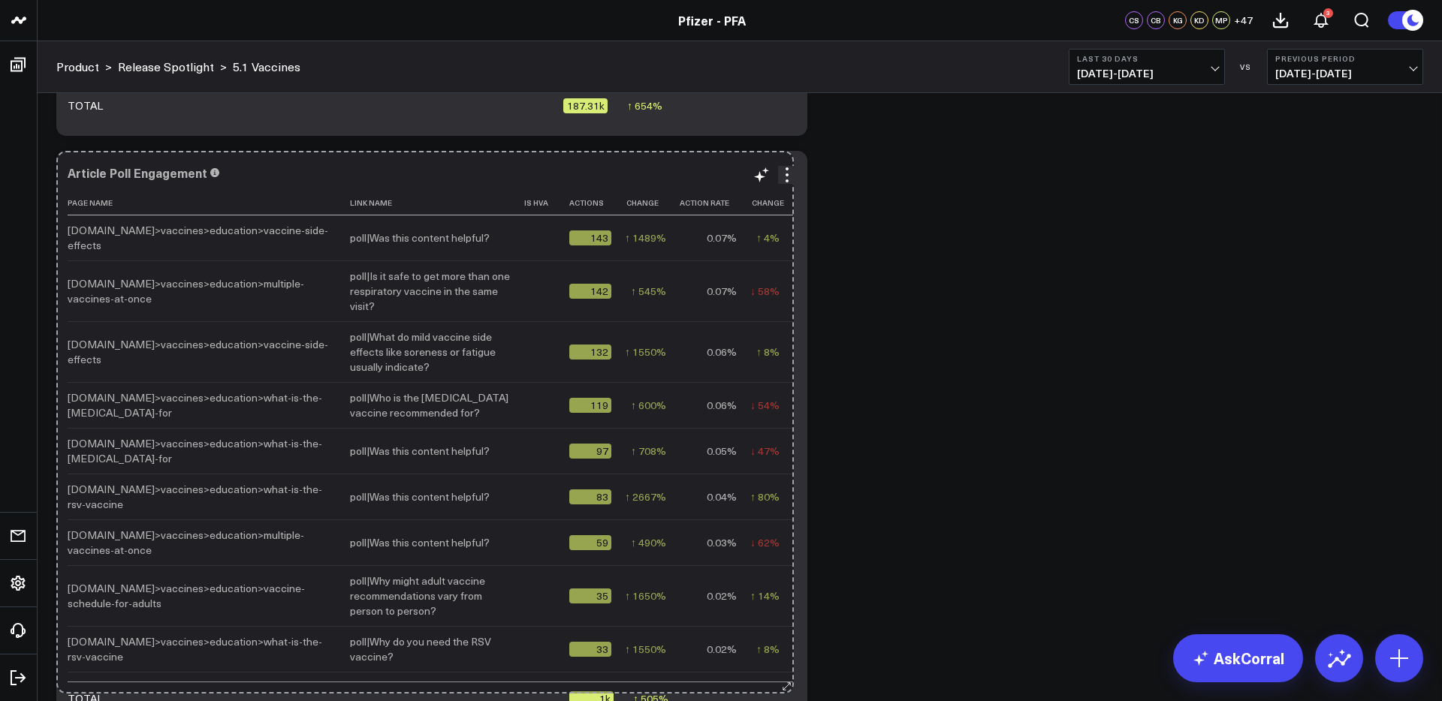
drag, startPoint x: 798, startPoint y: 426, endPoint x: 785, endPoint y: 686, distance: 260.2
click at [785, 686] on div "Article Poll Engagement Page Name Link Name Is Hva Actions Change Action Rate C…" at bounding box center [431, 440] width 751 height 578
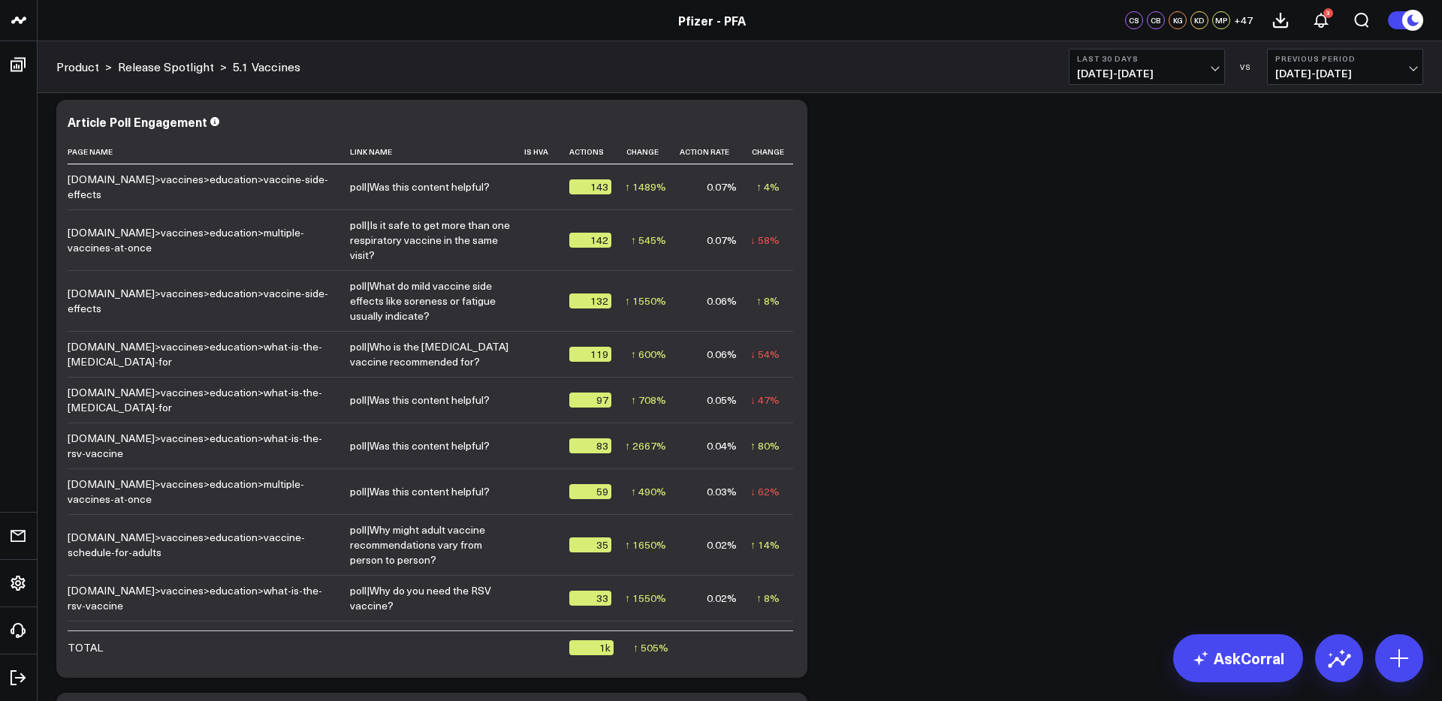
scroll to position [2424, 0]
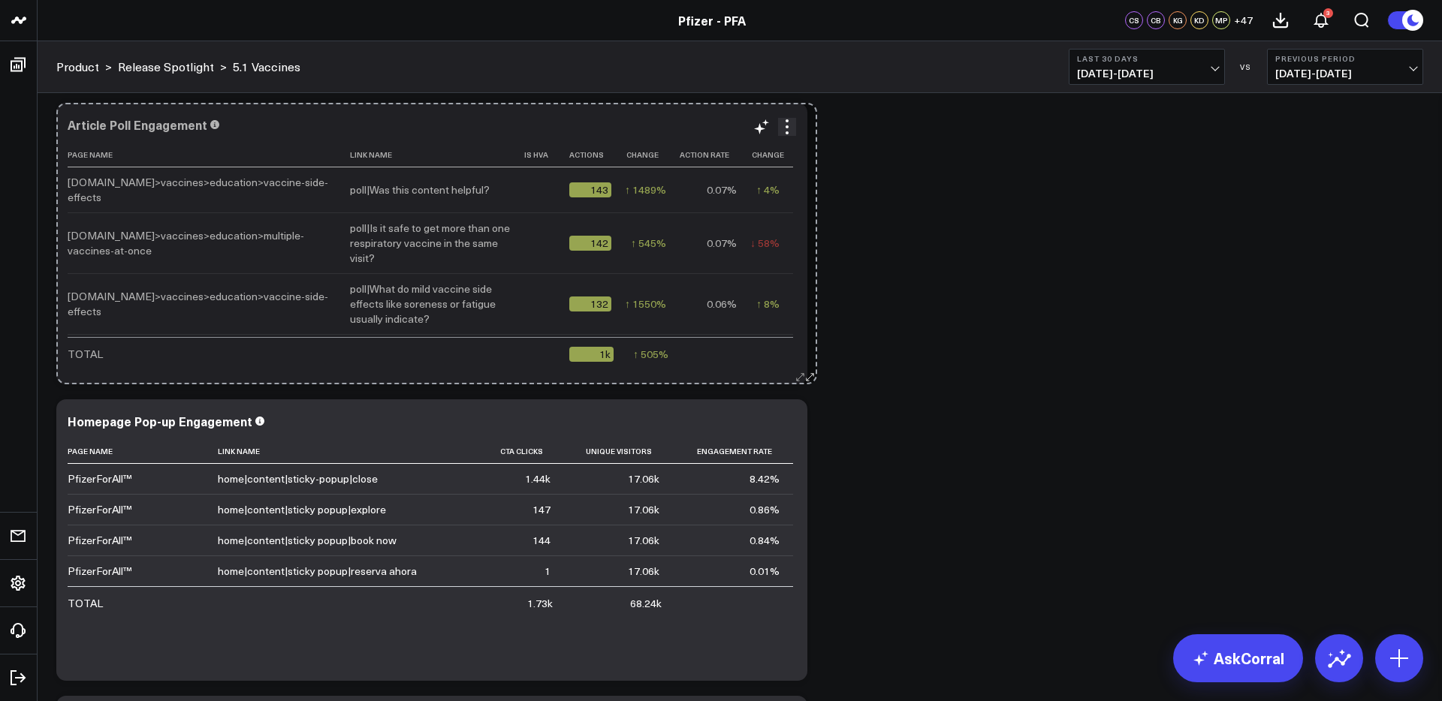
drag, startPoint x: 795, startPoint y: 673, endPoint x: 805, endPoint y: 309, distance: 364.3
click at [805, 309] on div "Article Poll Engagement Page Name Link Name Is Hva Actions Change Action Rate C…" at bounding box center [431, 244] width 751 height 282
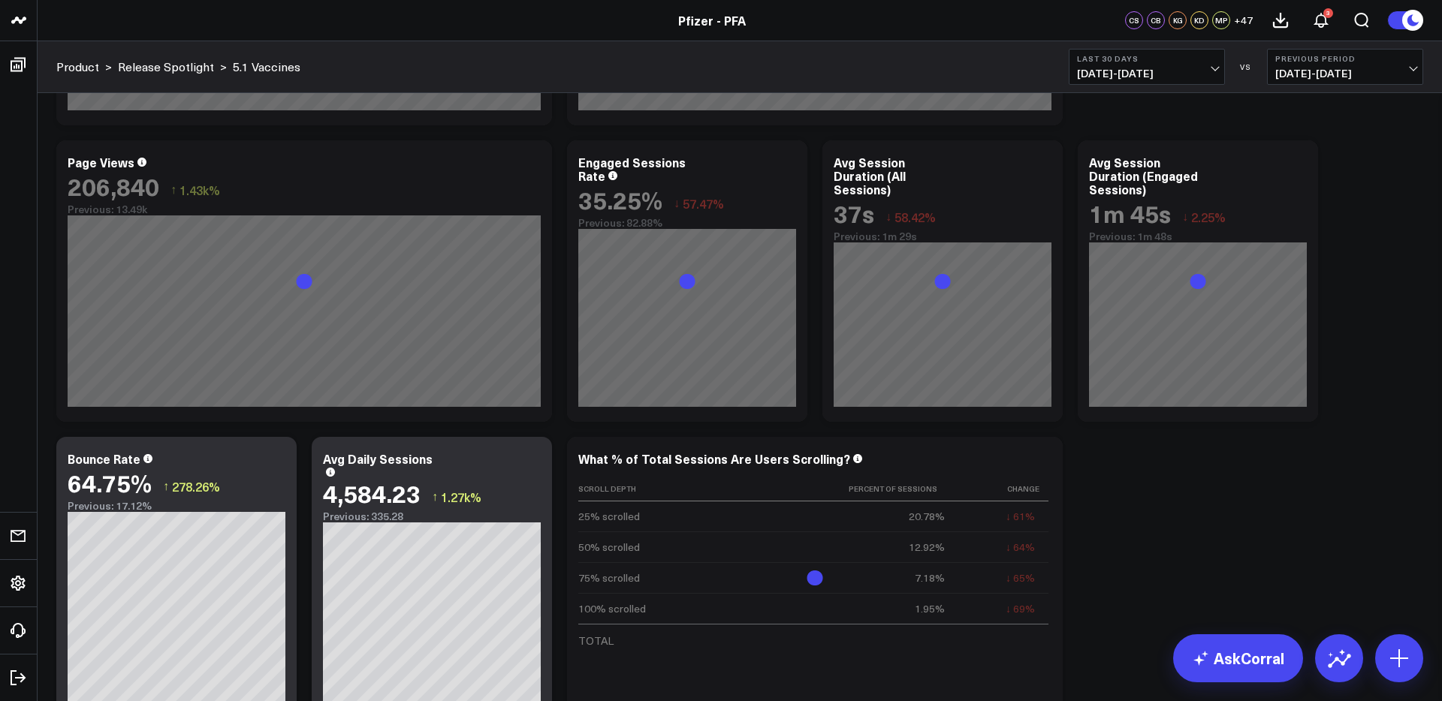
scroll to position [517, 0]
